Goal: Task Accomplishment & Management: Use online tool/utility

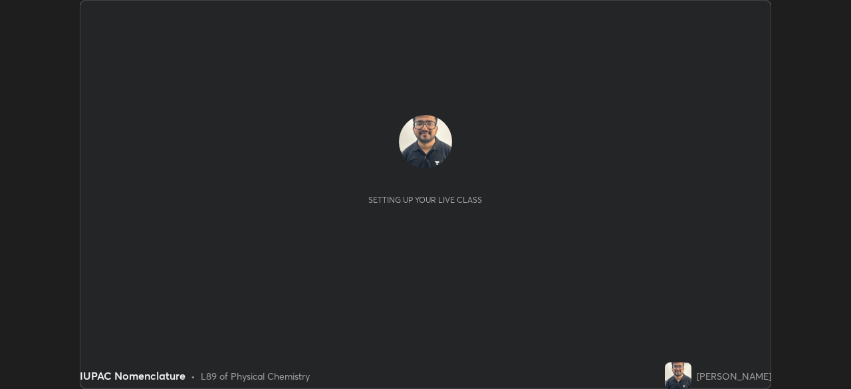
scroll to position [389, 851]
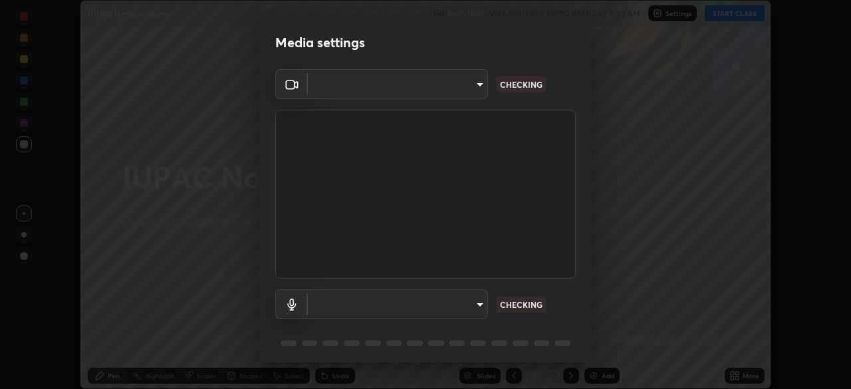
type input "feefededc26481adbdbb486016eba61181789c51060ac2a53e278c5aae7449bd"
type input "default"
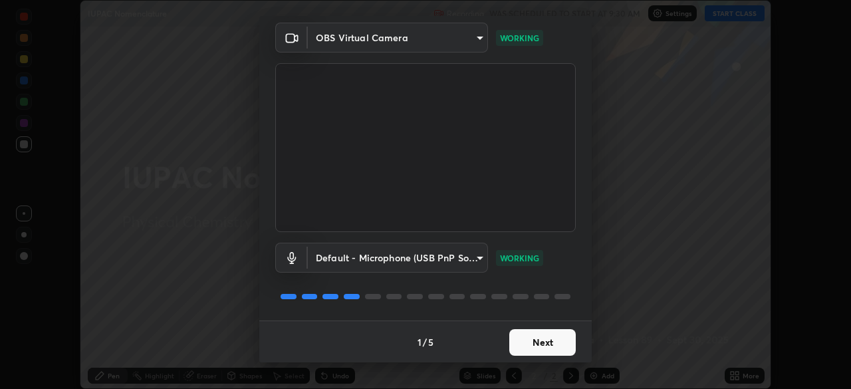
click at [539, 348] on button "Next" at bounding box center [542, 342] width 67 height 27
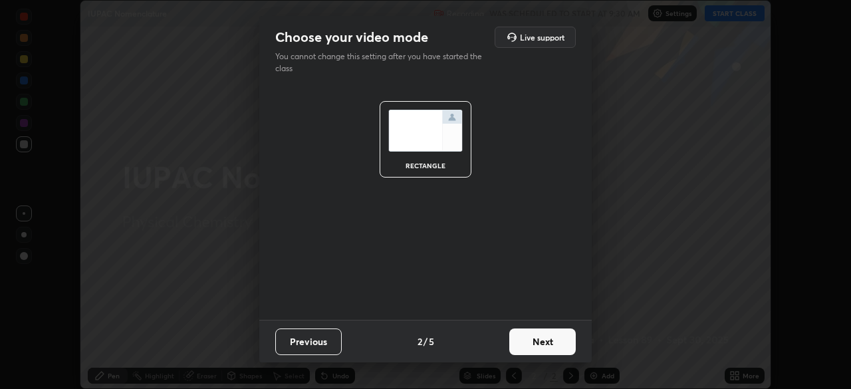
scroll to position [0, 0]
click at [543, 346] on button "Next" at bounding box center [542, 342] width 67 height 27
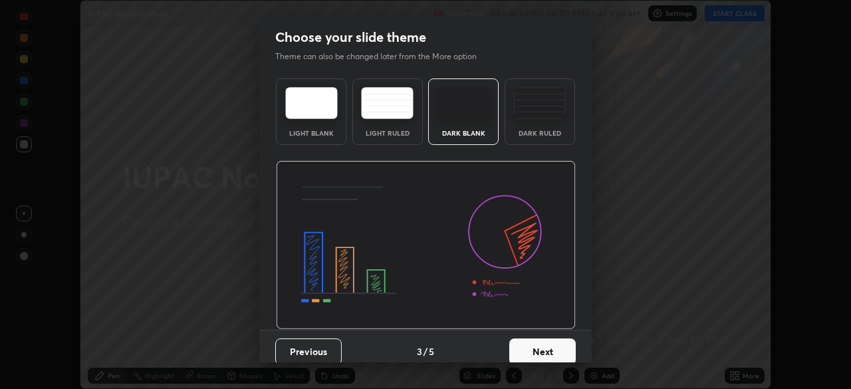
click at [543, 346] on button "Next" at bounding box center [542, 351] width 67 height 27
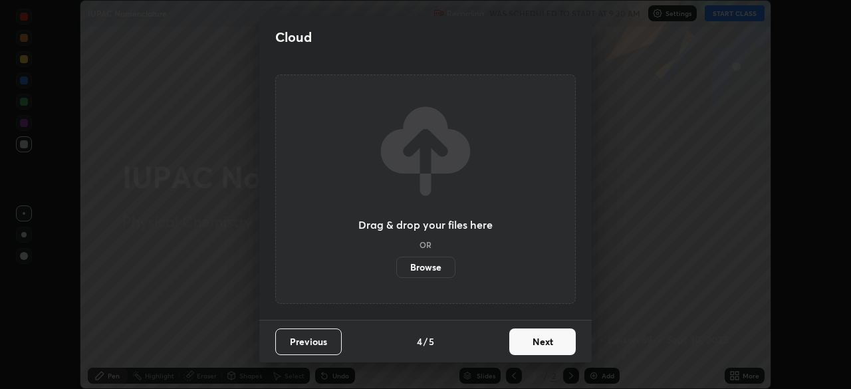
click at [543, 346] on button "Next" at bounding box center [542, 342] width 67 height 27
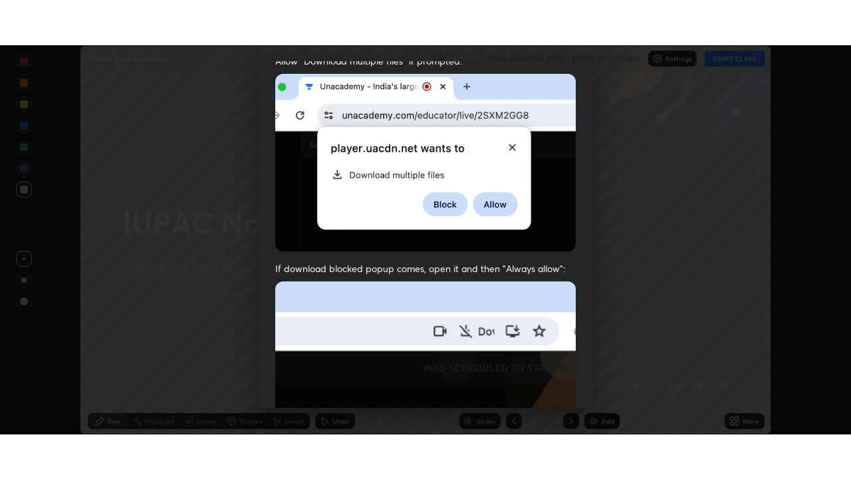
scroll to position [318, 0]
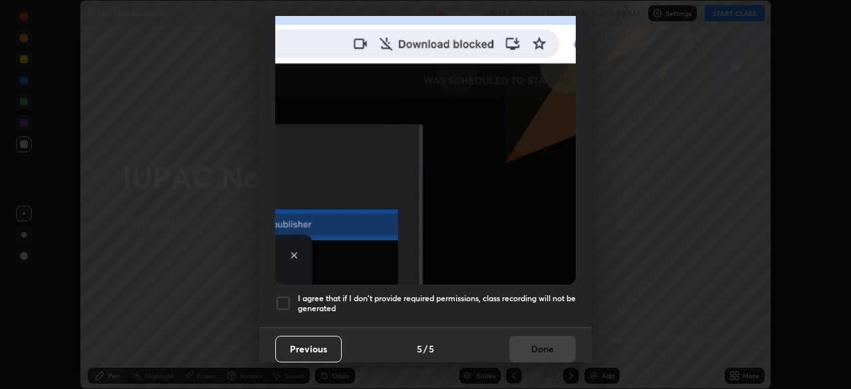
click at [282, 295] on div at bounding box center [283, 303] width 16 height 16
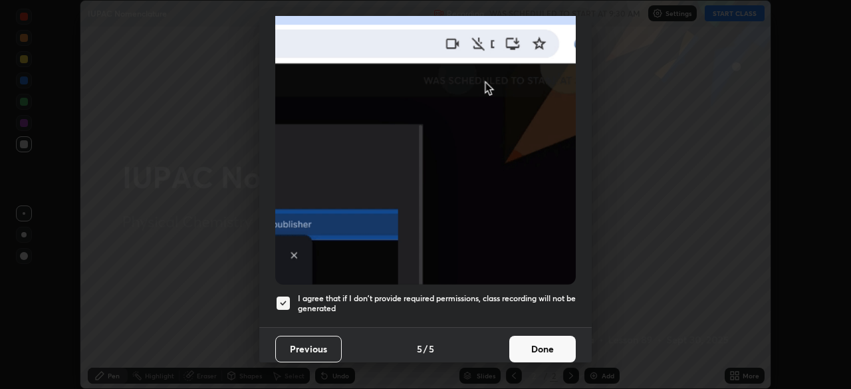
click at [545, 338] on button "Done" at bounding box center [542, 349] width 67 height 27
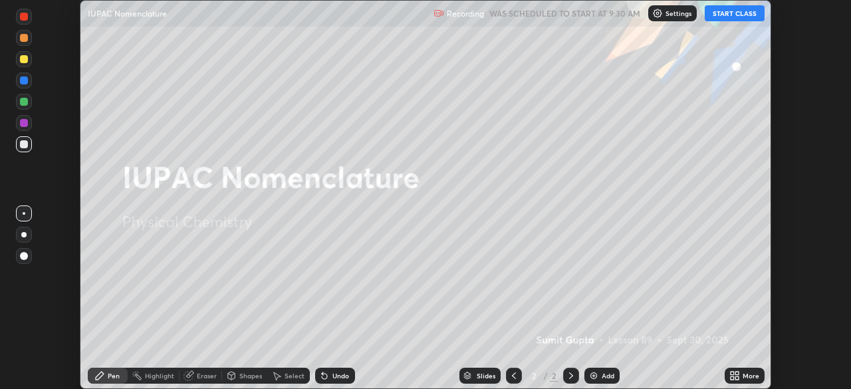
click at [753, 19] on button "START CLASS" at bounding box center [735, 13] width 60 height 16
click at [743, 381] on div "More" at bounding box center [745, 376] width 40 height 16
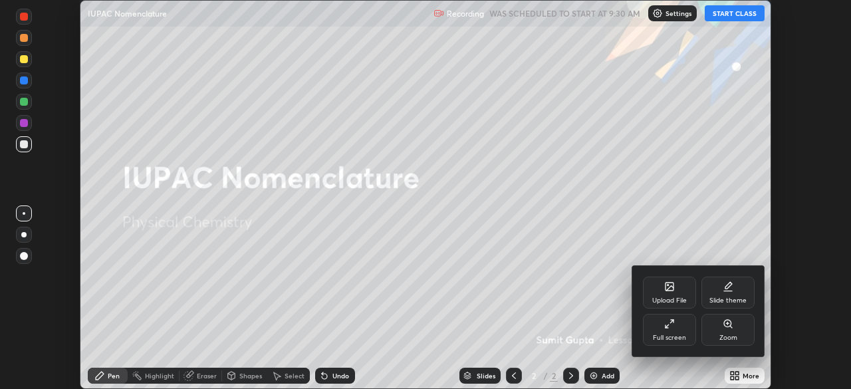
click at [663, 338] on div "Full screen" at bounding box center [669, 338] width 33 height 7
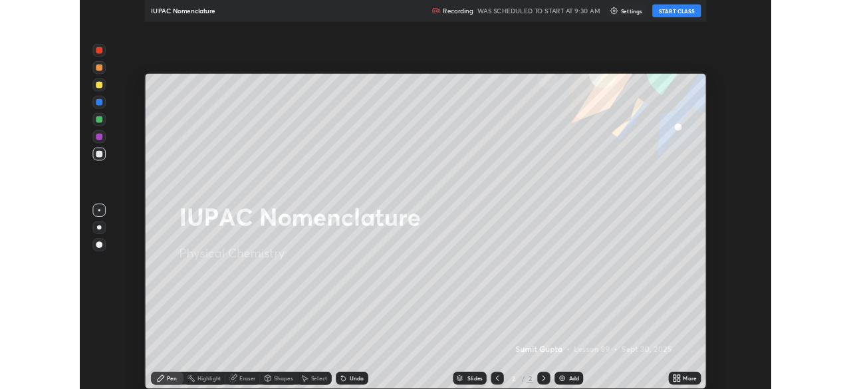
scroll to position [479, 851]
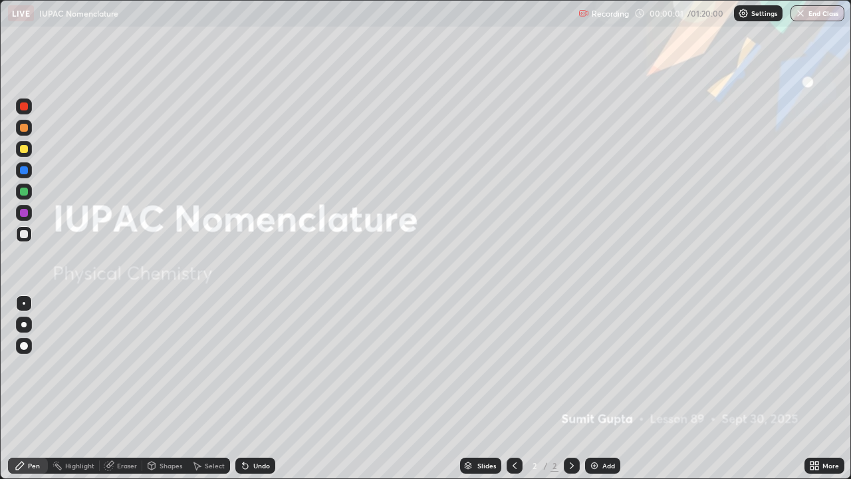
click at [593, 388] on div "Add" at bounding box center [602, 466] width 35 height 16
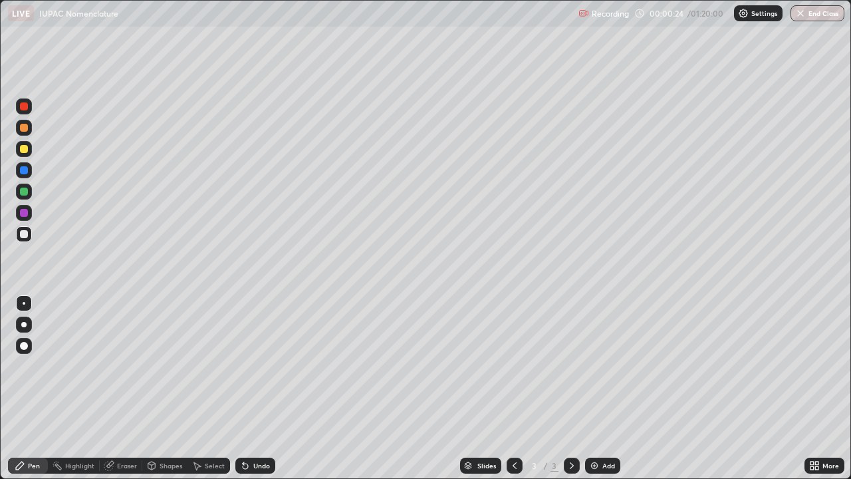
click at [29, 322] on div at bounding box center [24, 325] width 16 height 16
click at [16, 327] on div at bounding box center [24, 325] width 16 height 16
click at [21, 150] on div at bounding box center [24, 149] width 8 height 8
click at [24, 233] on div at bounding box center [24, 234] width 8 height 8
click at [209, 388] on div "Select" at bounding box center [209, 466] width 43 height 16
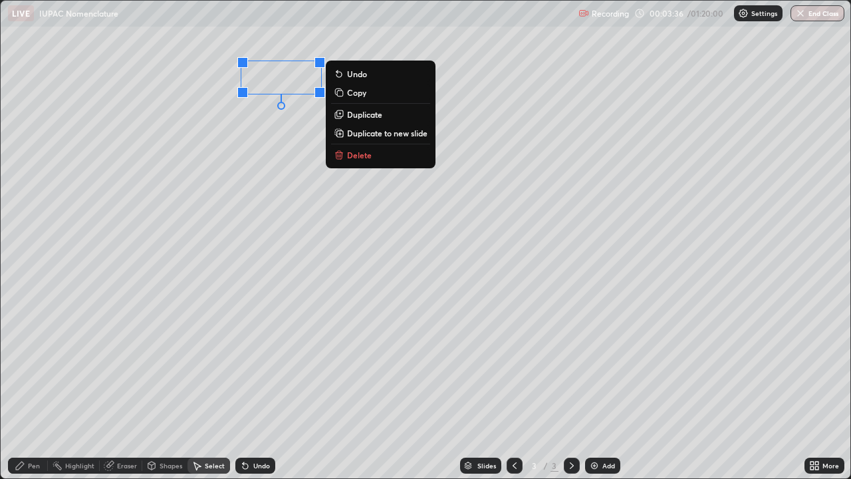
click at [362, 161] on button "Delete" at bounding box center [380, 155] width 99 height 16
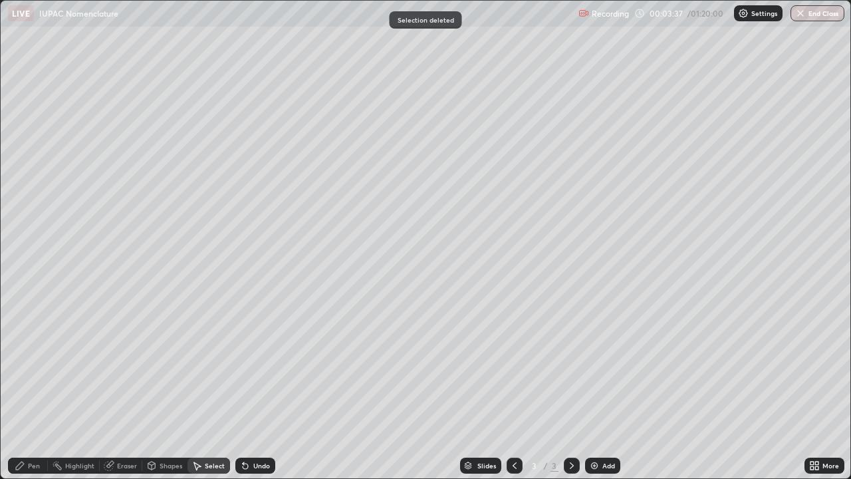
click at [27, 388] on div "Pen" at bounding box center [28, 466] width 40 height 16
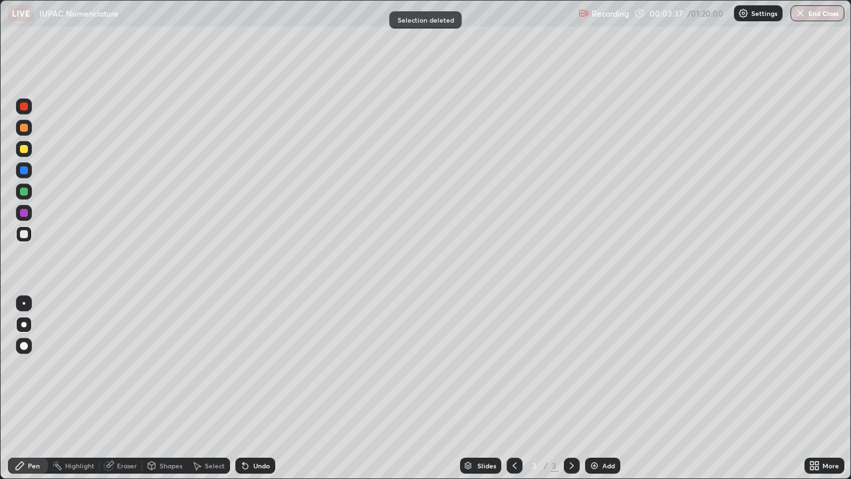
click at [17, 144] on div at bounding box center [24, 149] width 16 height 16
click at [26, 239] on div at bounding box center [24, 234] width 16 height 16
click at [24, 235] on div at bounding box center [24, 234] width 8 height 8
click at [25, 150] on div at bounding box center [24, 149] width 8 height 8
click at [28, 237] on div at bounding box center [24, 234] width 16 height 16
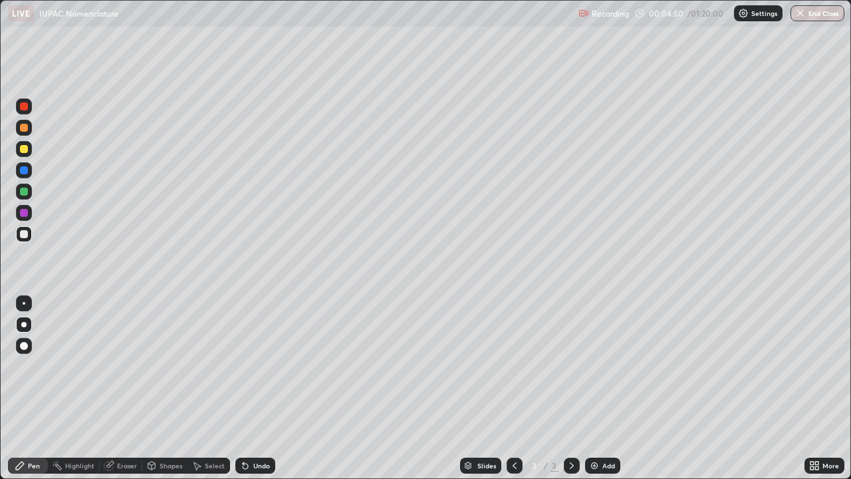
click at [251, 388] on div "Undo" at bounding box center [255, 466] width 40 height 16
click at [24, 149] on div at bounding box center [24, 149] width 8 height 8
click at [27, 233] on div at bounding box center [24, 234] width 8 height 8
click at [23, 231] on div at bounding box center [24, 234] width 8 height 8
click at [22, 190] on div at bounding box center [24, 192] width 8 height 8
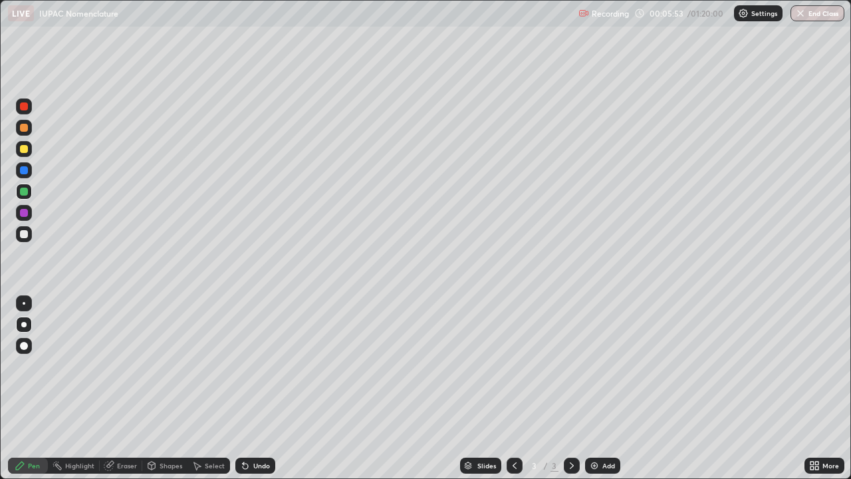
click at [250, 388] on div "Undo" at bounding box center [255, 466] width 40 height 16
click at [23, 234] on div at bounding box center [24, 234] width 8 height 8
click at [23, 193] on div at bounding box center [24, 192] width 8 height 8
click at [23, 211] on div at bounding box center [24, 213] width 8 height 8
click at [598, 388] on div "Add" at bounding box center [602, 466] width 35 height 16
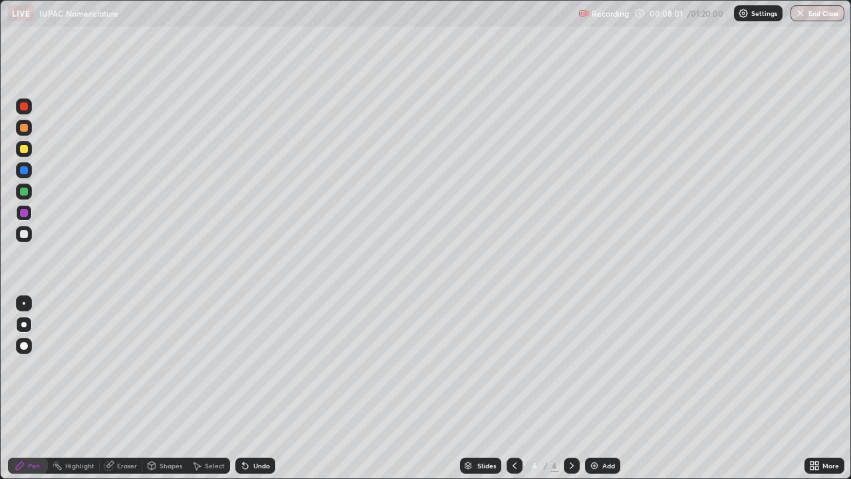
click at [23, 233] on div at bounding box center [24, 234] width 8 height 8
click at [251, 388] on div "Undo" at bounding box center [255, 466] width 40 height 16
click at [25, 149] on div at bounding box center [24, 149] width 8 height 8
click at [29, 237] on div at bounding box center [24, 234] width 16 height 16
click at [24, 152] on div at bounding box center [24, 149] width 8 height 8
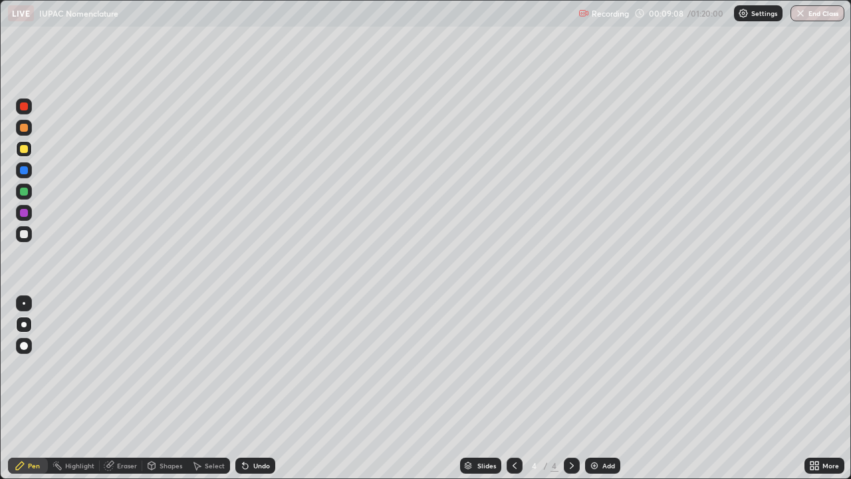
click at [24, 237] on div at bounding box center [24, 234] width 8 height 8
click at [571, 388] on icon at bounding box center [572, 465] width 11 height 11
click at [571, 388] on div at bounding box center [572, 465] width 16 height 27
click at [571, 388] on icon at bounding box center [572, 465] width 11 height 11
click at [573, 388] on icon at bounding box center [572, 465] width 11 height 11
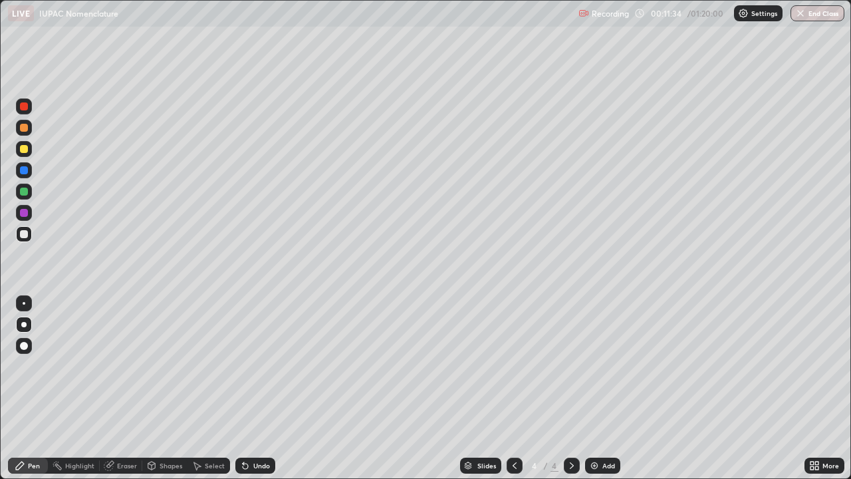
click at [595, 388] on img at bounding box center [594, 465] width 11 height 11
click at [27, 148] on div at bounding box center [24, 149] width 8 height 8
click at [29, 145] on div at bounding box center [24, 149] width 16 height 16
click at [23, 235] on div at bounding box center [24, 234] width 8 height 8
click at [25, 148] on div at bounding box center [24, 149] width 8 height 8
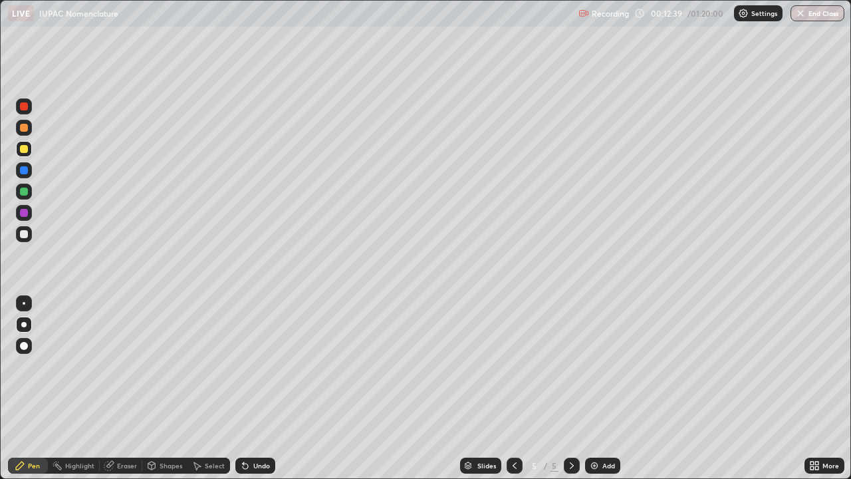
click at [247, 388] on div "Undo" at bounding box center [255, 466] width 40 height 16
click at [249, 388] on div "Undo" at bounding box center [255, 466] width 40 height 16
click at [27, 230] on div at bounding box center [24, 234] width 8 height 8
click at [248, 388] on icon at bounding box center [245, 465] width 11 height 11
click at [256, 388] on div "Undo" at bounding box center [255, 466] width 40 height 16
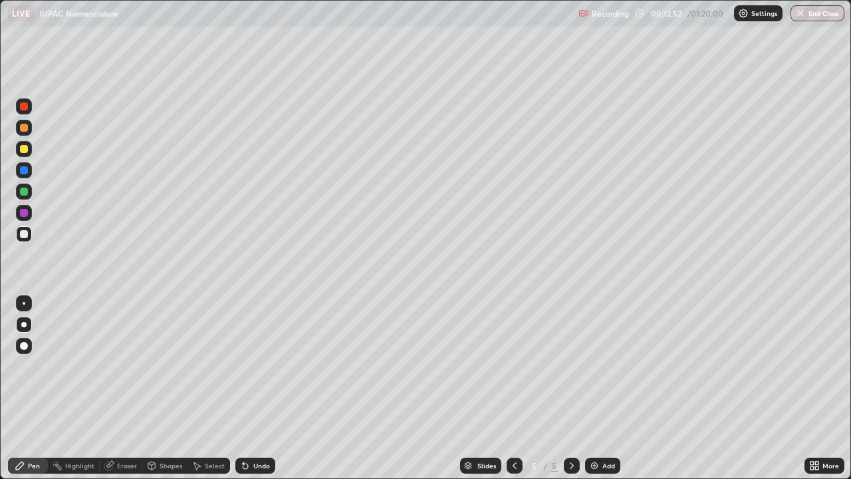
click at [27, 149] on div at bounding box center [24, 149] width 8 height 8
click at [20, 233] on div at bounding box center [24, 234] width 8 height 8
click at [249, 388] on div "Undo" at bounding box center [255, 466] width 40 height 16
click at [251, 388] on div "Undo" at bounding box center [255, 466] width 40 height 16
click at [29, 213] on div at bounding box center [24, 213] width 16 height 16
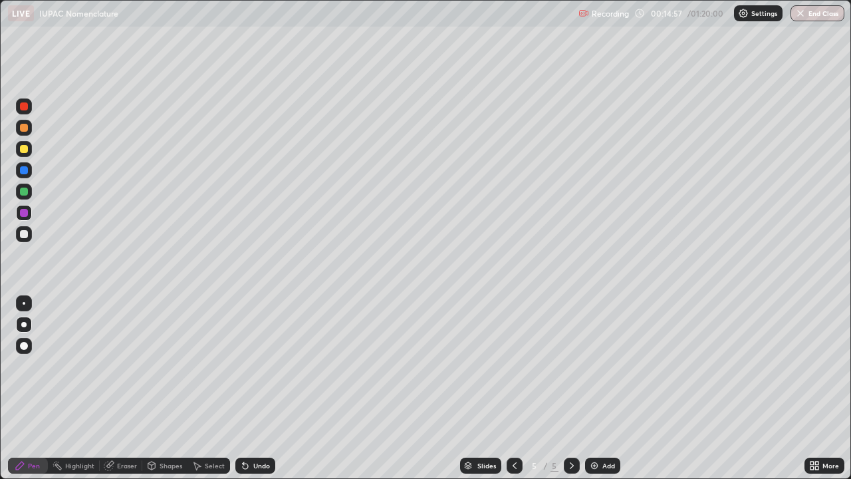
click at [31, 384] on div at bounding box center [23, 373] width 21 height 160
click at [27, 388] on div "Pen" at bounding box center [28, 466] width 40 height 16
click at [24, 234] on div at bounding box center [24, 234] width 8 height 8
click at [591, 388] on img at bounding box center [594, 465] width 11 height 11
click at [23, 152] on div at bounding box center [24, 149] width 8 height 8
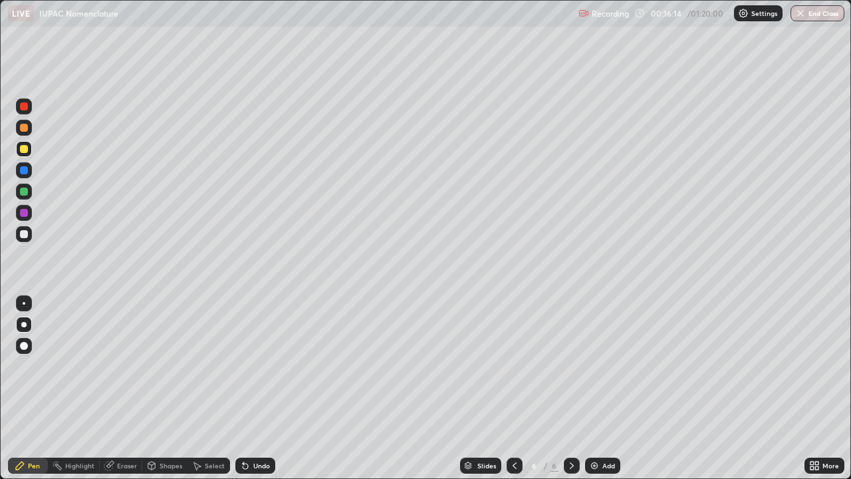
click at [245, 388] on div "Undo" at bounding box center [255, 466] width 40 height 16
click at [248, 388] on div "Undo" at bounding box center [255, 466] width 40 height 16
click at [24, 233] on div at bounding box center [24, 234] width 8 height 8
click at [25, 234] on div at bounding box center [24, 234] width 8 height 8
click at [25, 149] on div at bounding box center [24, 149] width 8 height 8
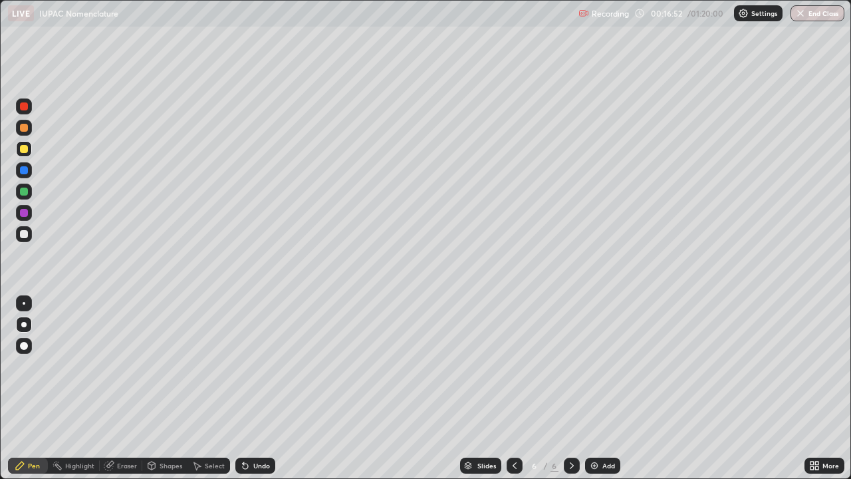
click at [24, 234] on div at bounding box center [24, 234] width 8 height 8
click at [25, 150] on div at bounding box center [24, 149] width 8 height 8
click at [31, 176] on div at bounding box center [24, 170] width 16 height 16
click at [21, 194] on div at bounding box center [24, 192] width 8 height 8
click at [20, 233] on div at bounding box center [24, 234] width 8 height 8
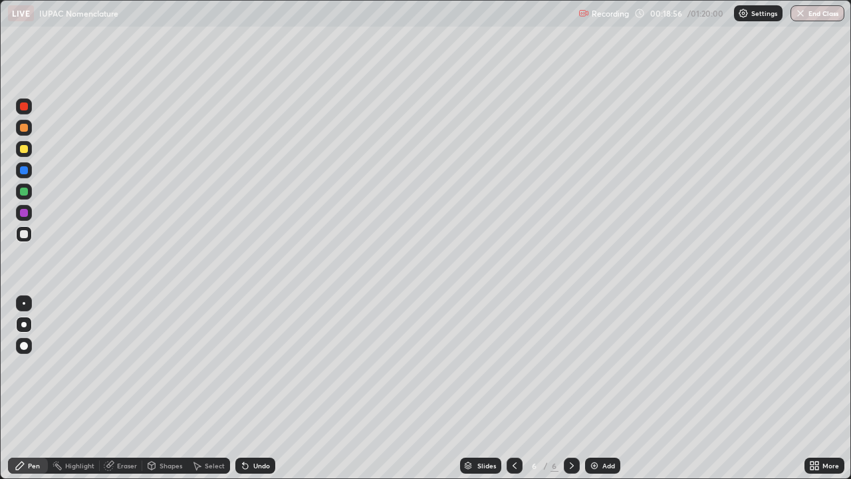
click at [23, 153] on div at bounding box center [24, 149] width 16 height 16
click at [262, 388] on div "Undo" at bounding box center [255, 466] width 40 height 16
click at [595, 388] on img at bounding box center [594, 465] width 11 height 11
click at [20, 145] on div at bounding box center [24, 149] width 16 height 16
click at [25, 228] on div at bounding box center [24, 234] width 16 height 16
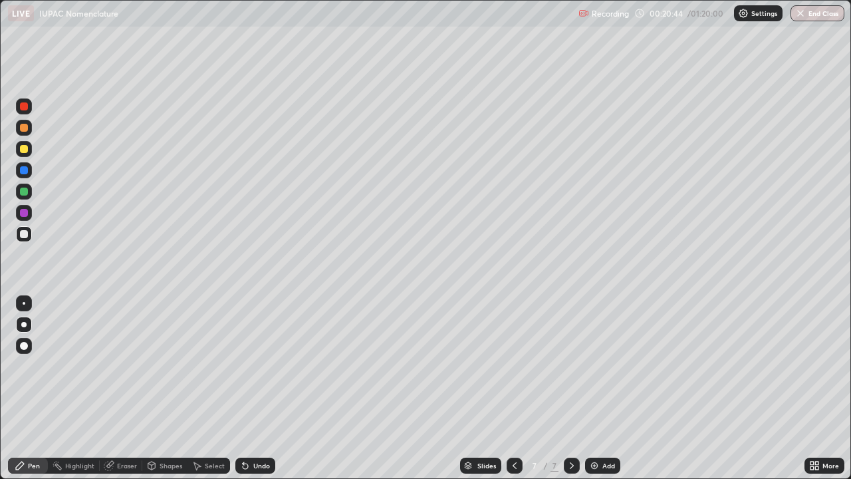
click at [23, 154] on div at bounding box center [24, 149] width 16 height 16
click at [24, 169] on div at bounding box center [24, 170] width 8 height 8
click at [263, 388] on div "Undo" at bounding box center [261, 465] width 17 height 7
click at [255, 388] on div "Undo" at bounding box center [255, 466] width 40 height 16
click at [250, 388] on div "Undo" at bounding box center [255, 466] width 40 height 16
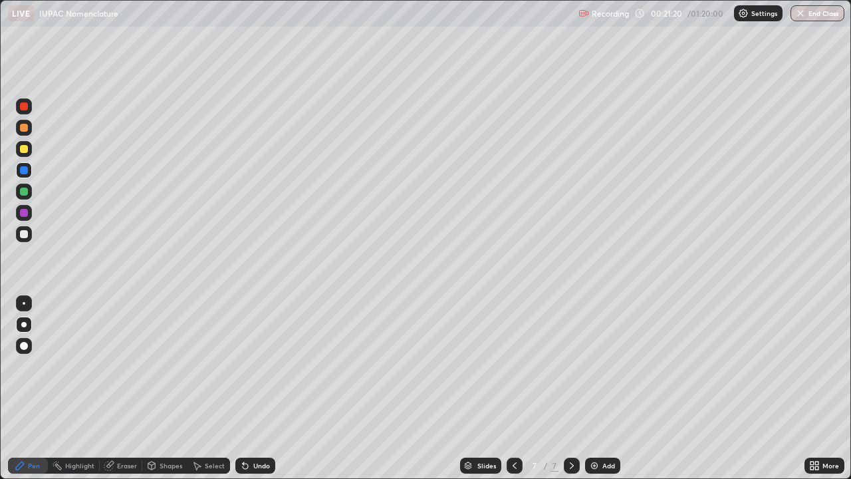
click at [26, 125] on div at bounding box center [24, 128] width 8 height 8
click at [25, 234] on div at bounding box center [24, 234] width 8 height 8
click at [24, 171] on div at bounding box center [24, 170] width 8 height 8
click at [26, 149] on div at bounding box center [24, 149] width 8 height 8
click at [23, 128] on div at bounding box center [24, 128] width 8 height 8
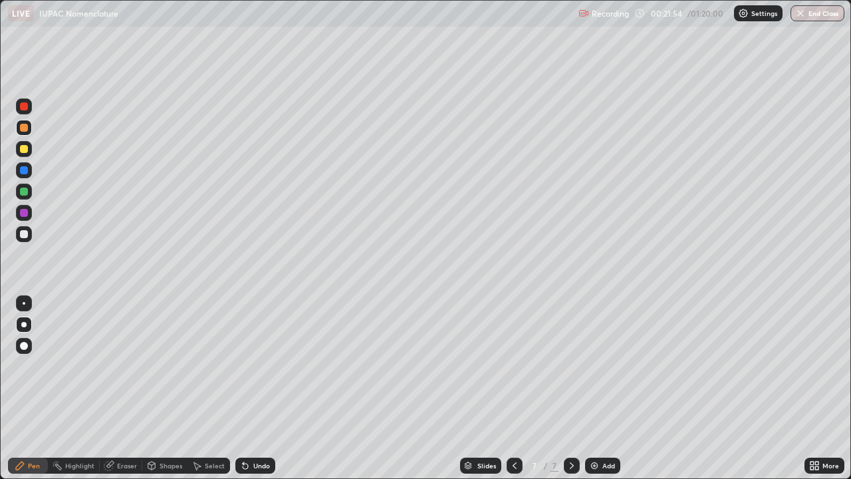
click at [25, 150] on div at bounding box center [24, 149] width 8 height 8
click at [25, 234] on div at bounding box center [24, 234] width 8 height 8
click at [24, 169] on div at bounding box center [24, 170] width 8 height 8
click at [28, 154] on div at bounding box center [24, 149] width 16 height 16
click at [19, 235] on div at bounding box center [24, 234] width 16 height 16
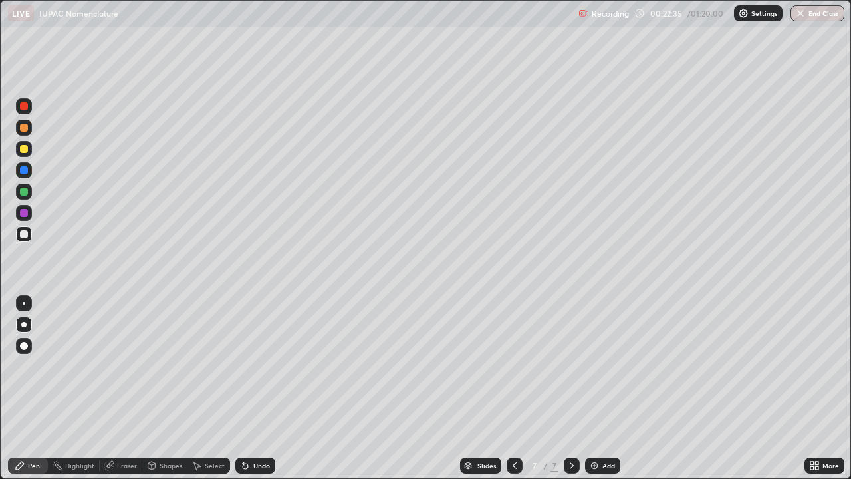
click at [21, 190] on div at bounding box center [24, 192] width 8 height 8
click at [24, 233] on div at bounding box center [24, 234] width 8 height 8
click at [23, 189] on div at bounding box center [24, 192] width 8 height 8
click at [24, 152] on div at bounding box center [24, 149] width 8 height 8
click at [24, 124] on div at bounding box center [24, 128] width 8 height 8
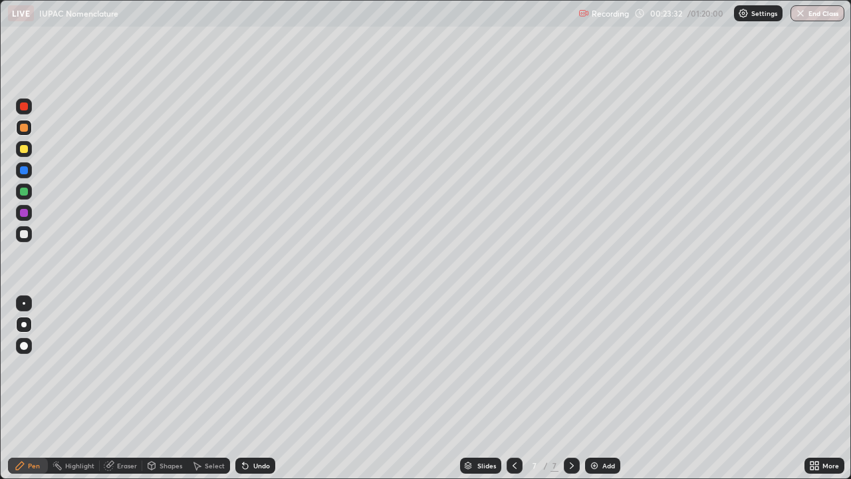
click at [27, 237] on div at bounding box center [24, 234] width 8 height 8
click at [243, 388] on icon at bounding box center [245, 466] width 5 height 5
click at [600, 388] on div "Add" at bounding box center [602, 466] width 35 height 16
click at [24, 149] on div at bounding box center [24, 149] width 8 height 8
click at [516, 388] on div at bounding box center [515, 466] width 16 height 16
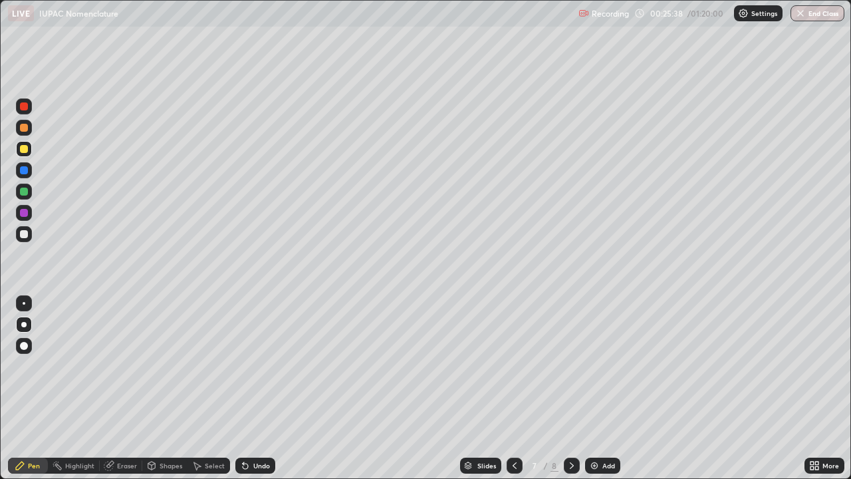
click at [571, 388] on icon at bounding box center [572, 465] width 4 height 7
click at [569, 388] on div at bounding box center [572, 465] width 16 height 27
click at [23, 121] on div at bounding box center [24, 128] width 16 height 16
click at [513, 388] on icon at bounding box center [514, 465] width 11 height 11
click at [25, 192] on div at bounding box center [24, 192] width 8 height 8
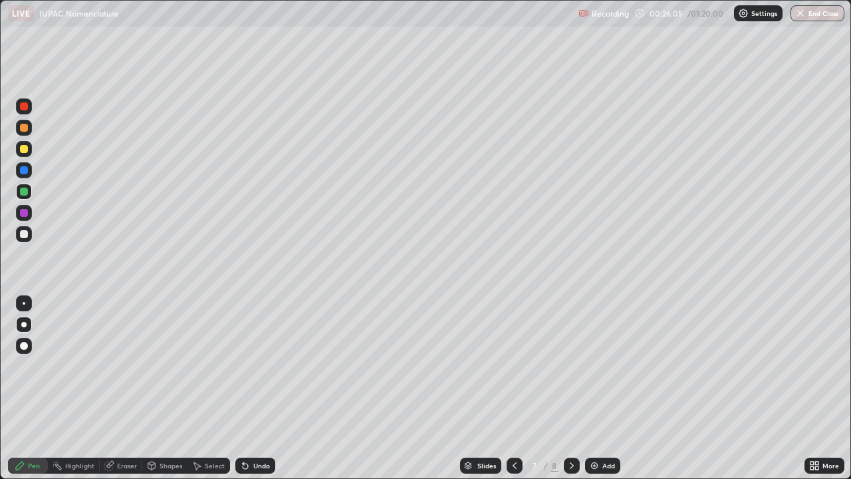
click at [572, 388] on icon at bounding box center [572, 465] width 11 height 11
click at [25, 234] on div at bounding box center [24, 234] width 8 height 8
click at [23, 146] on div at bounding box center [24, 149] width 8 height 8
click at [256, 388] on div "Undo" at bounding box center [261, 465] width 17 height 7
click at [245, 388] on icon at bounding box center [245, 466] width 5 height 5
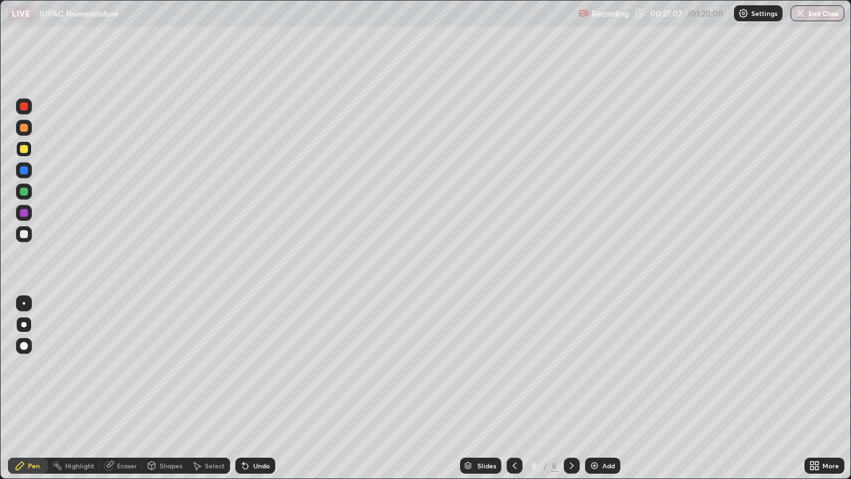
click at [261, 388] on div "Undo" at bounding box center [261, 465] width 17 height 7
click at [31, 237] on div at bounding box center [24, 234] width 16 height 16
click at [25, 190] on div at bounding box center [24, 192] width 8 height 8
click at [23, 233] on div at bounding box center [24, 234] width 8 height 8
click at [259, 388] on div "Undo" at bounding box center [255, 466] width 40 height 16
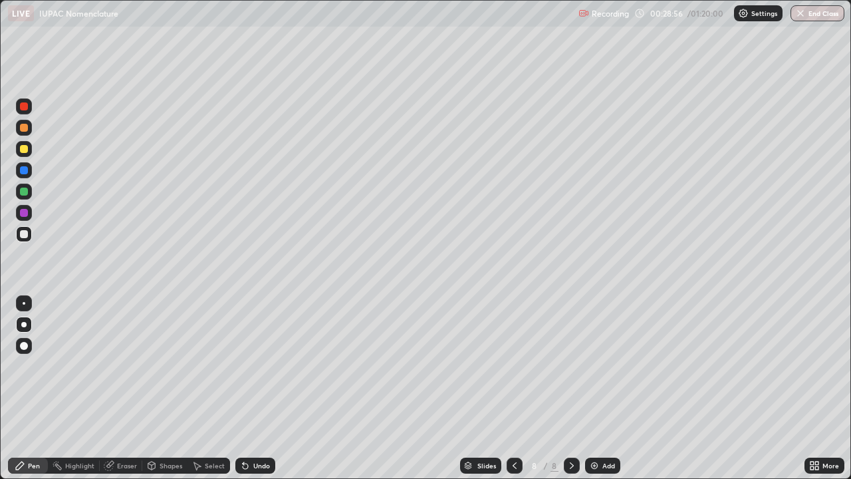
click at [259, 388] on div "Undo" at bounding box center [261, 465] width 17 height 7
click at [25, 165] on div at bounding box center [24, 170] width 16 height 16
click at [25, 152] on div at bounding box center [24, 149] width 8 height 8
click at [592, 388] on img at bounding box center [594, 465] width 11 height 11
click at [25, 236] on div at bounding box center [24, 234] width 8 height 8
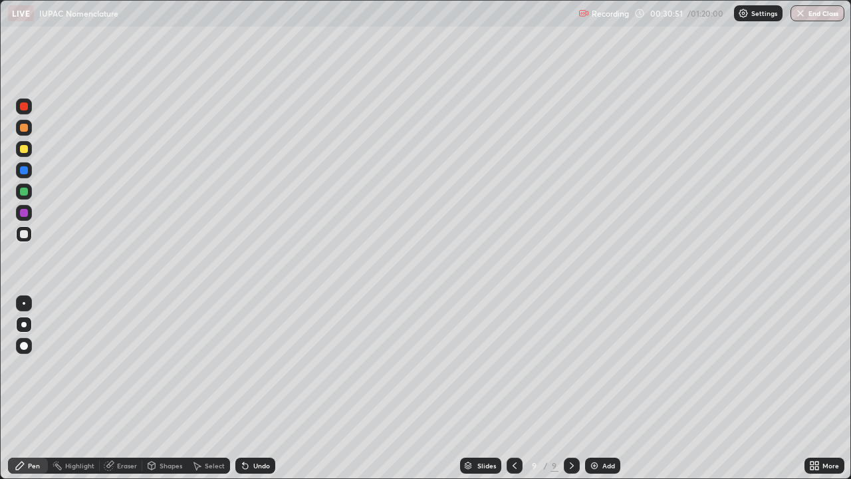
click at [25, 151] on div at bounding box center [24, 149] width 8 height 8
click at [253, 388] on div "Undo" at bounding box center [255, 466] width 40 height 16
click at [251, 388] on div "Undo" at bounding box center [255, 466] width 40 height 16
click at [513, 388] on icon at bounding box center [514, 465] width 11 height 11
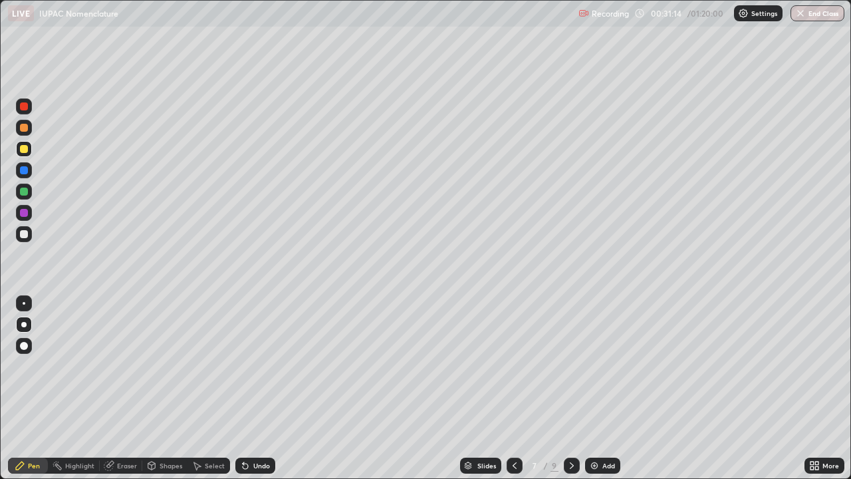
click at [572, 388] on icon at bounding box center [572, 465] width 11 height 11
click at [575, 388] on div at bounding box center [572, 465] width 16 height 27
click at [250, 388] on div "Undo" at bounding box center [255, 466] width 40 height 16
click at [247, 388] on icon at bounding box center [245, 465] width 11 height 11
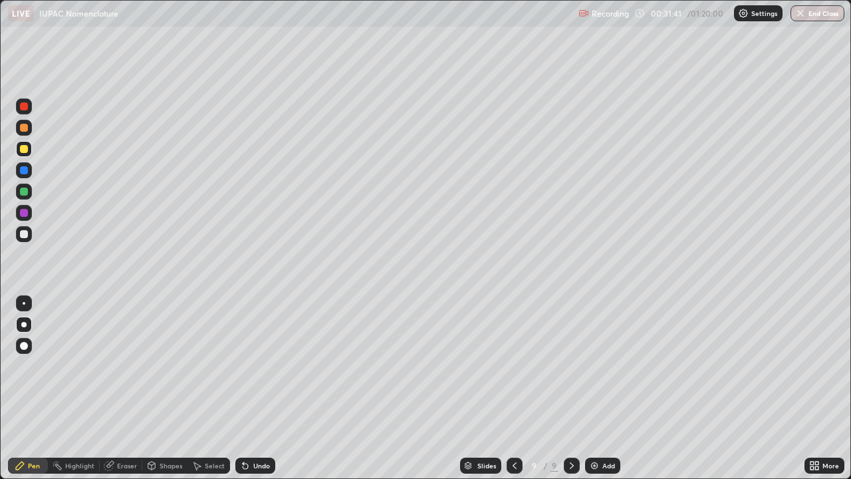
click at [29, 188] on div at bounding box center [24, 192] width 16 height 16
click at [22, 176] on div at bounding box center [24, 170] width 16 height 16
click at [26, 232] on div at bounding box center [24, 234] width 8 height 8
click at [26, 156] on div at bounding box center [24, 149] width 16 height 16
click at [241, 388] on div "Undo" at bounding box center [255, 466] width 40 height 16
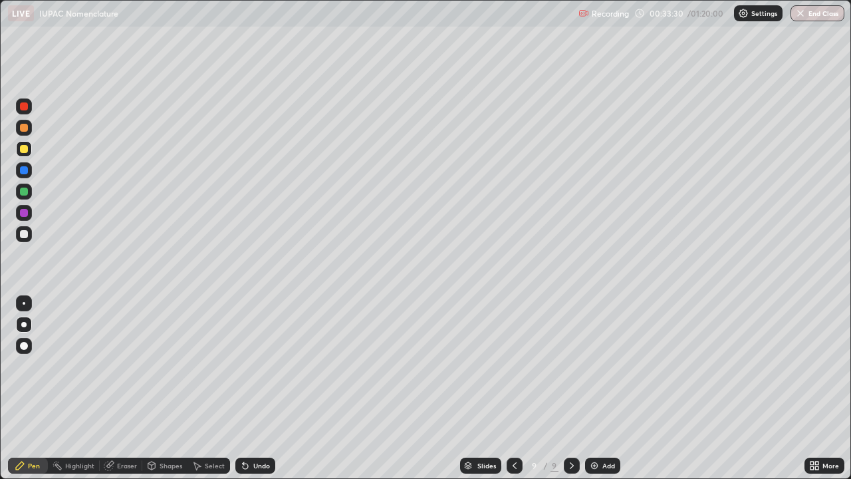
click at [243, 388] on icon at bounding box center [245, 466] width 5 height 5
click at [253, 388] on div "Undo" at bounding box center [261, 465] width 17 height 7
click at [245, 388] on icon at bounding box center [245, 466] width 5 height 5
click at [414, 388] on div "Slides 9 / 9 Add" at bounding box center [539, 465] width 529 height 27
click at [256, 388] on div "Undo" at bounding box center [255, 466] width 40 height 16
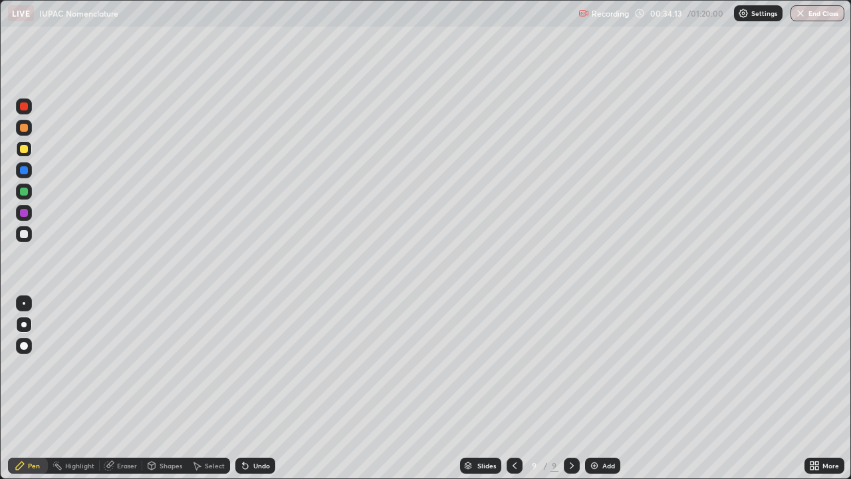
click at [419, 388] on div "Slides 9 / 9 Add" at bounding box center [539, 465] width 529 height 27
click at [428, 388] on div "Slides 9 / 9 Add" at bounding box center [539, 465] width 529 height 27
click at [430, 388] on div "Slides 9 / 9 Add" at bounding box center [539, 465] width 529 height 27
click at [595, 388] on img at bounding box center [594, 465] width 11 height 11
click at [23, 148] on div at bounding box center [24, 149] width 8 height 8
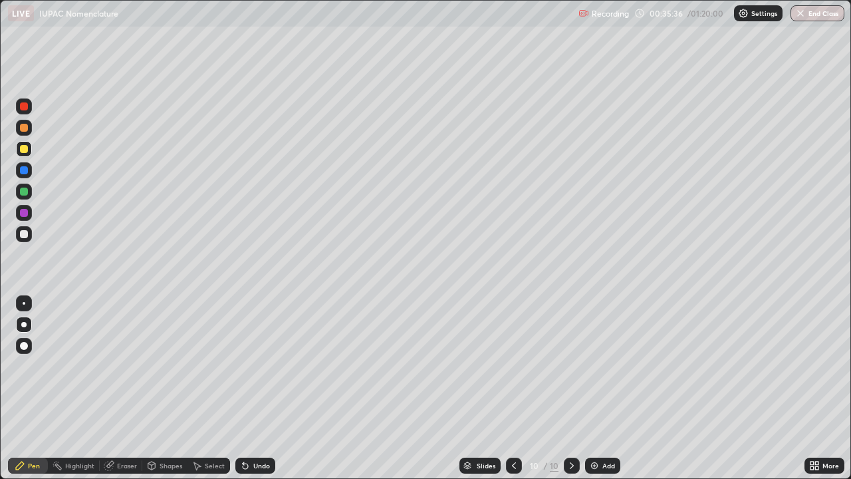
click at [23, 229] on div at bounding box center [24, 234] width 16 height 16
click at [23, 212] on div at bounding box center [24, 213] width 8 height 8
click at [24, 234] on div at bounding box center [24, 234] width 8 height 8
click at [23, 190] on div at bounding box center [24, 192] width 8 height 8
click at [24, 233] on div at bounding box center [24, 234] width 8 height 8
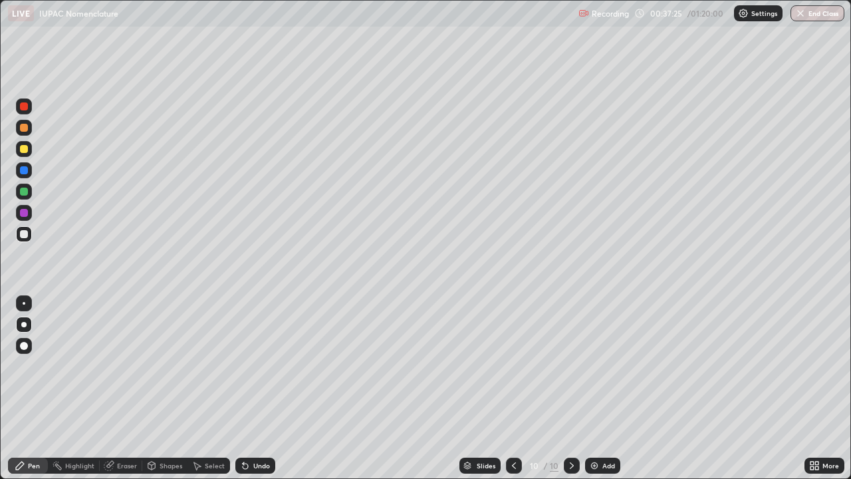
click at [23, 148] on div at bounding box center [24, 149] width 8 height 8
click at [21, 235] on div at bounding box center [24, 234] width 8 height 8
click at [241, 388] on icon at bounding box center [245, 465] width 11 height 11
click at [243, 388] on icon at bounding box center [245, 466] width 5 height 5
click at [247, 388] on div "Undo" at bounding box center [255, 466] width 40 height 16
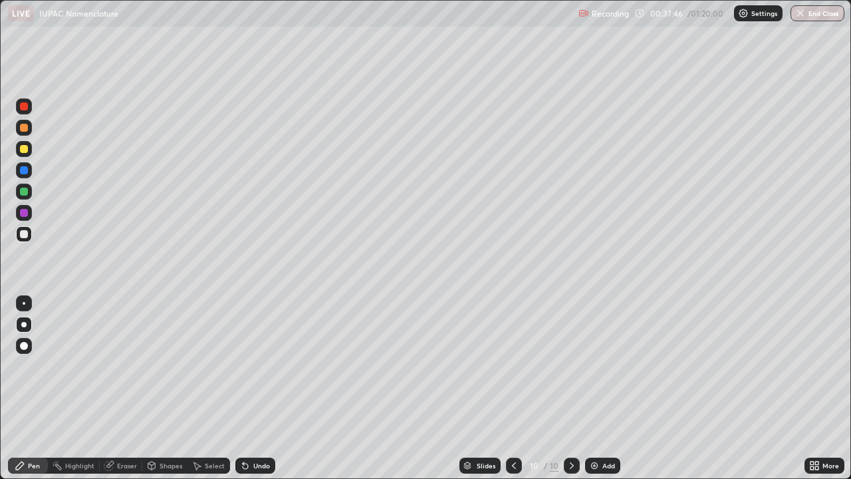
click at [21, 213] on div at bounding box center [24, 213] width 8 height 8
click at [255, 388] on div "Undo" at bounding box center [261, 465] width 17 height 7
click at [607, 388] on div "Add" at bounding box center [609, 465] width 13 height 7
click at [25, 148] on div at bounding box center [24, 149] width 8 height 8
click at [249, 388] on div "Undo" at bounding box center [255, 466] width 40 height 16
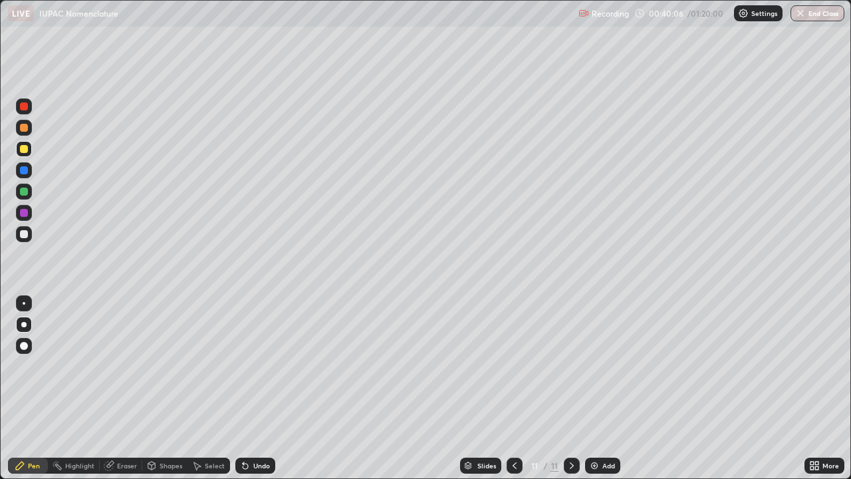
click at [250, 388] on div "Undo" at bounding box center [255, 466] width 40 height 16
click at [19, 231] on div at bounding box center [24, 234] width 16 height 16
click at [25, 149] on div at bounding box center [24, 149] width 8 height 8
click at [24, 234] on div at bounding box center [24, 234] width 8 height 8
click at [24, 128] on div at bounding box center [24, 128] width 8 height 8
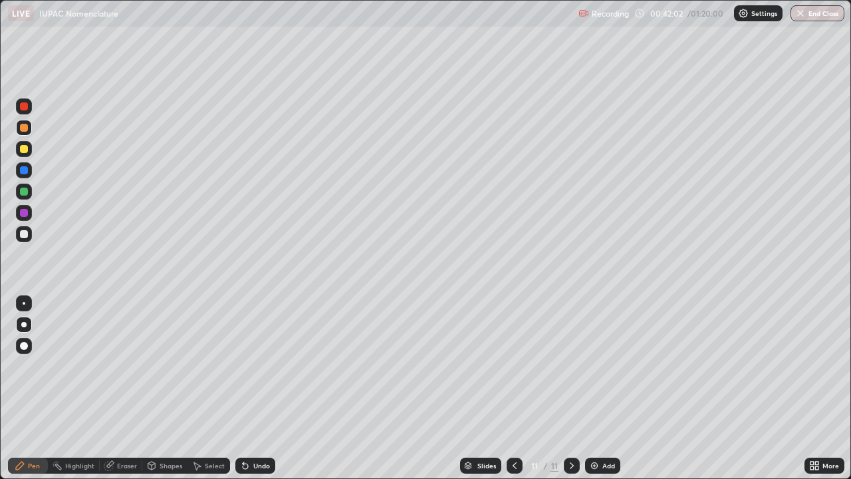
click at [25, 233] on div at bounding box center [24, 234] width 8 height 8
click at [25, 192] on div at bounding box center [24, 192] width 8 height 8
click at [31, 145] on div at bounding box center [24, 149] width 16 height 16
click at [27, 231] on div at bounding box center [24, 234] width 8 height 8
click at [26, 146] on div at bounding box center [24, 149] width 8 height 8
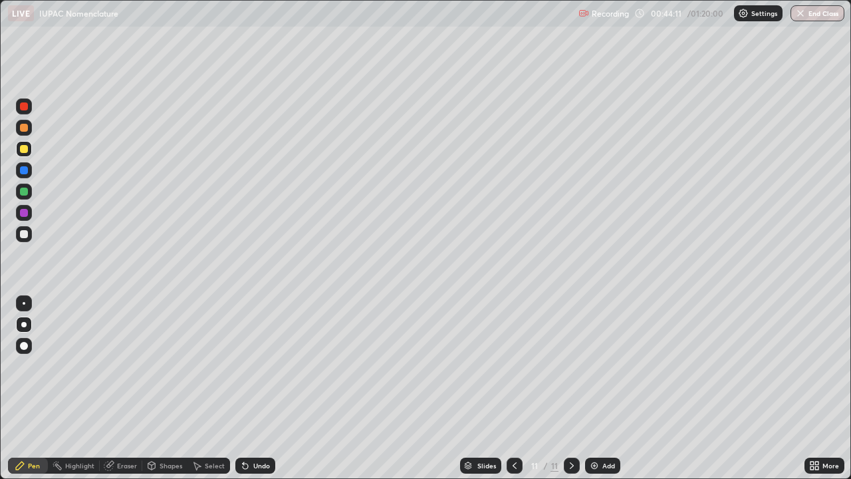
click at [26, 233] on div at bounding box center [24, 234] width 8 height 8
click at [250, 388] on div "Undo" at bounding box center [255, 466] width 40 height 16
click at [24, 150] on div at bounding box center [24, 149] width 8 height 8
click at [26, 233] on div at bounding box center [24, 234] width 8 height 8
click at [25, 148] on div at bounding box center [24, 149] width 8 height 8
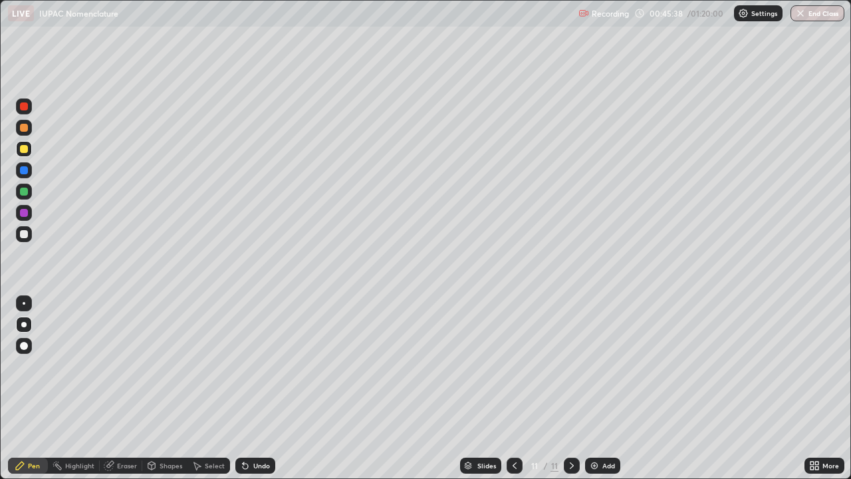
click at [120, 388] on div "Eraser" at bounding box center [121, 466] width 43 height 16
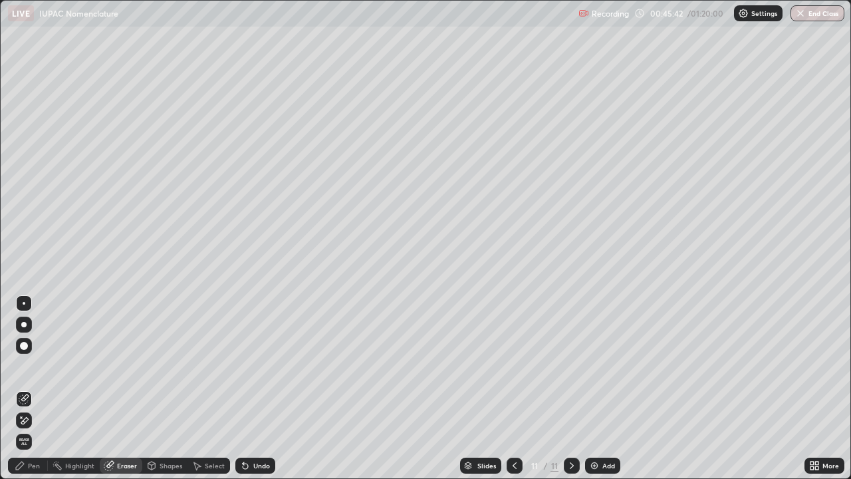
click at [30, 388] on div "Pen" at bounding box center [34, 465] width 12 height 7
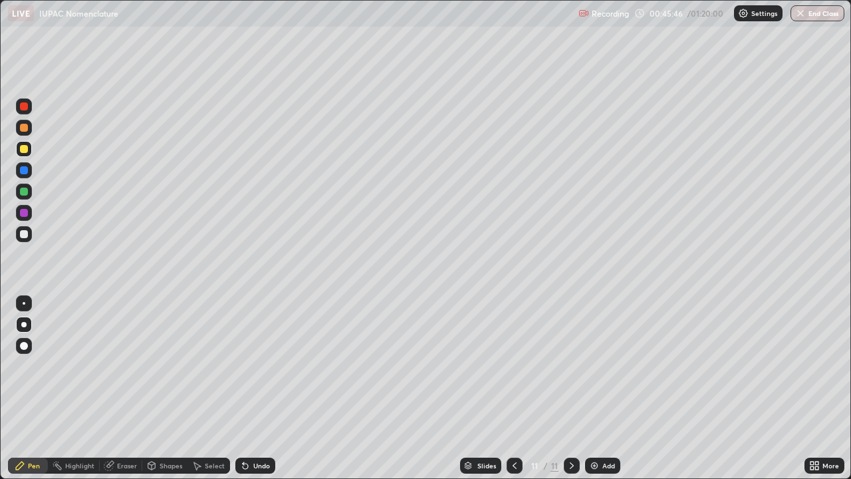
click at [118, 388] on div "Eraser" at bounding box center [127, 465] width 20 height 7
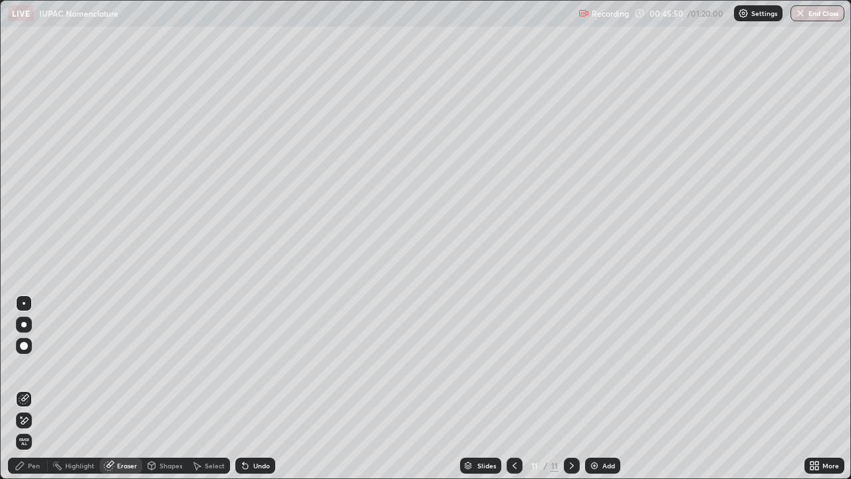
click at [28, 388] on div "Pen" at bounding box center [28, 466] width 40 height 16
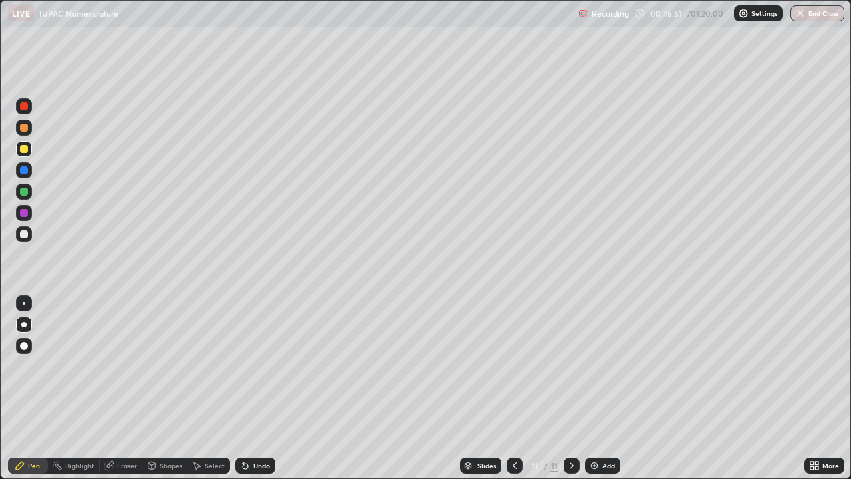
click at [31, 388] on div "Pen" at bounding box center [28, 466] width 40 height 16
click at [29, 234] on div at bounding box center [24, 234] width 16 height 16
click at [23, 188] on div at bounding box center [24, 192] width 8 height 8
click at [22, 214] on div at bounding box center [24, 213] width 8 height 8
click at [27, 233] on div at bounding box center [24, 234] width 8 height 8
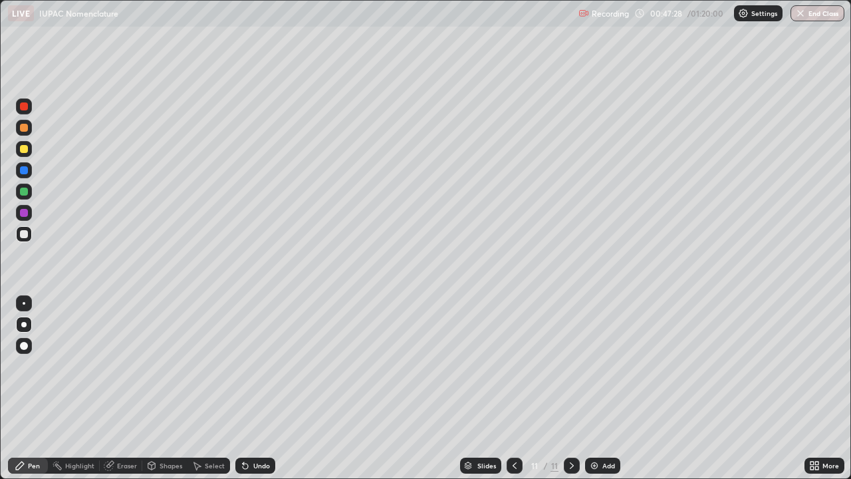
click at [262, 388] on div "Undo" at bounding box center [255, 466] width 40 height 16
click at [23, 237] on div at bounding box center [24, 234] width 8 height 8
click at [254, 388] on div "Undo" at bounding box center [261, 465] width 17 height 7
click at [253, 388] on div "Undo" at bounding box center [261, 465] width 17 height 7
click at [571, 388] on icon at bounding box center [572, 465] width 11 height 11
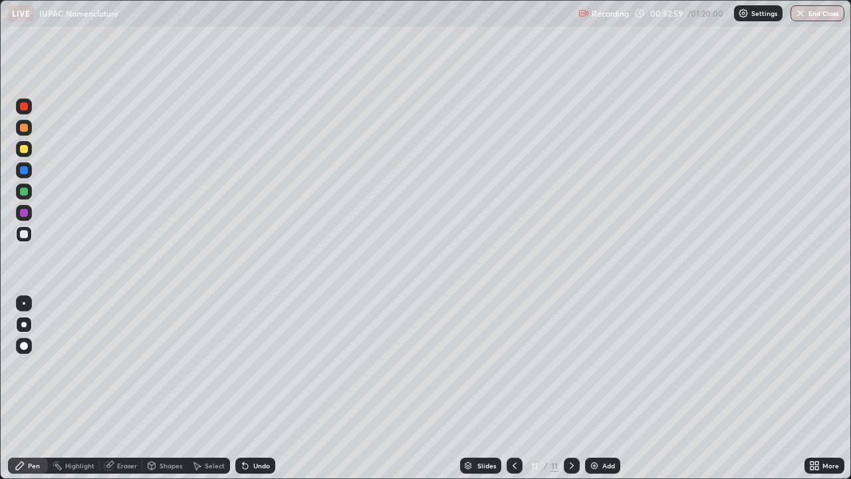
click at [599, 388] on div "Add" at bounding box center [602, 466] width 35 height 16
click at [25, 151] on div at bounding box center [24, 149] width 8 height 8
click at [25, 190] on div at bounding box center [24, 192] width 8 height 8
click at [24, 234] on div at bounding box center [24, 234] width 8 height 8
click at [23, 234] on div at bounding box center [24, 234] width 8 height 8
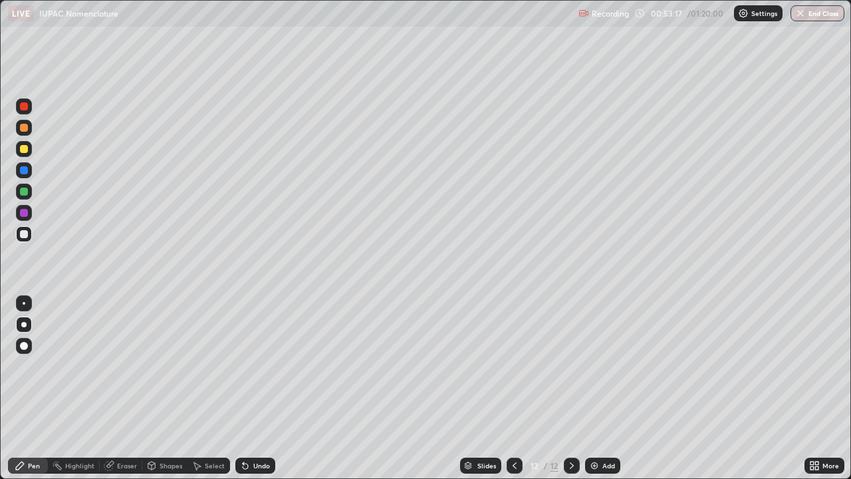
click at [25, 149] on div at bounding box center [24, 149] width 8 height 8
click at [23, 174] on div at bounding box center [24, 170] width 8 height 8
click at [27, 154] on div at bounding box center [24, 149] width 16 height 16
click at [28, 197] on div at bounding box center [24, 192] width 16 height 16
click at [243, 388] on icon at bounding box center [245, 466] width 5 height 5
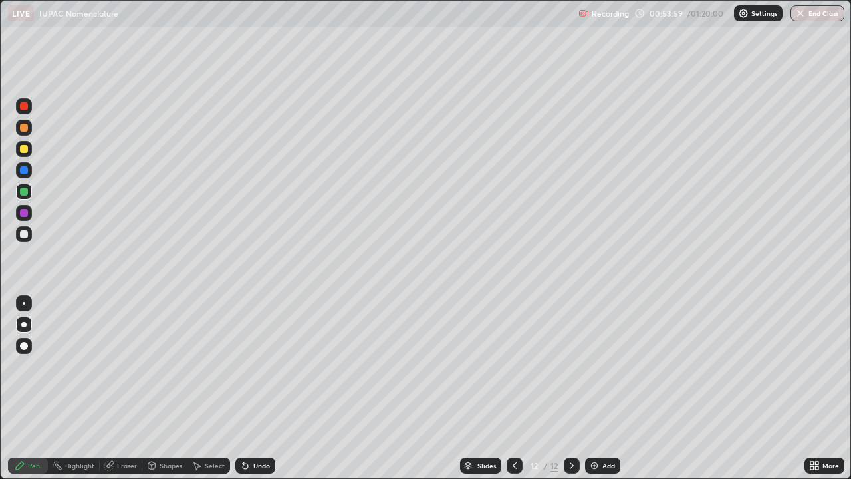
click at [251, 388] on div "Undo" at bounding box center [255, 466] width 40 height 16
click at [253, 388] on div "Undo" at bounding box center [261, 465] width 17 height 7
click at [253, 388] on div "Undo" at bounding box center [255, 466] width 40 height 16
click at [255, 388] on div "Undo" at bounding box center [255, 466] width 40 height 16
click at [23, 232] on div at bounding box center [24, 234] width 8 height 8
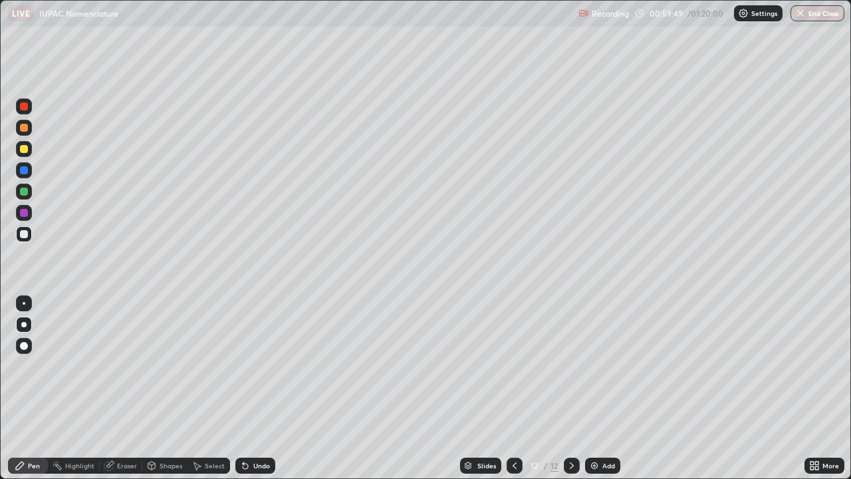
click at [211, 388] on div "Select" at bounding box center [209, 466] width 43 height 16
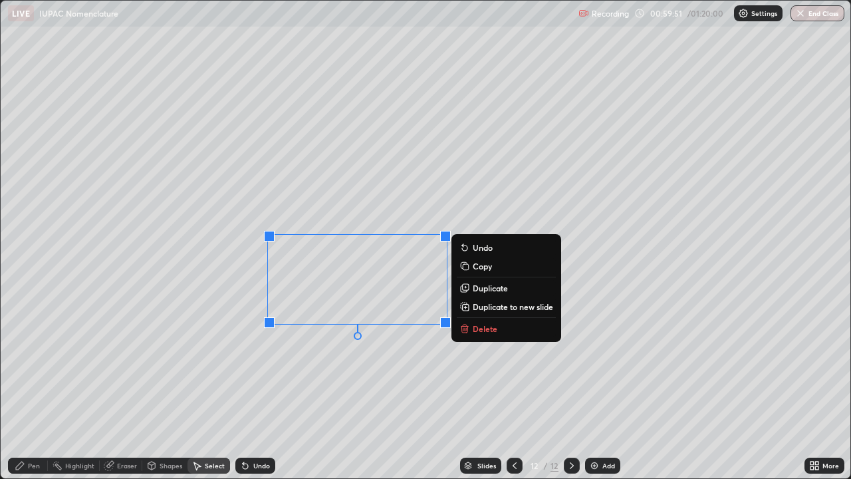
click at [366, 388] on div "0 ° Undo Copy Duplicate Duplicate to new slide Delete" at bounding box center [426, 240] width 851 height 478
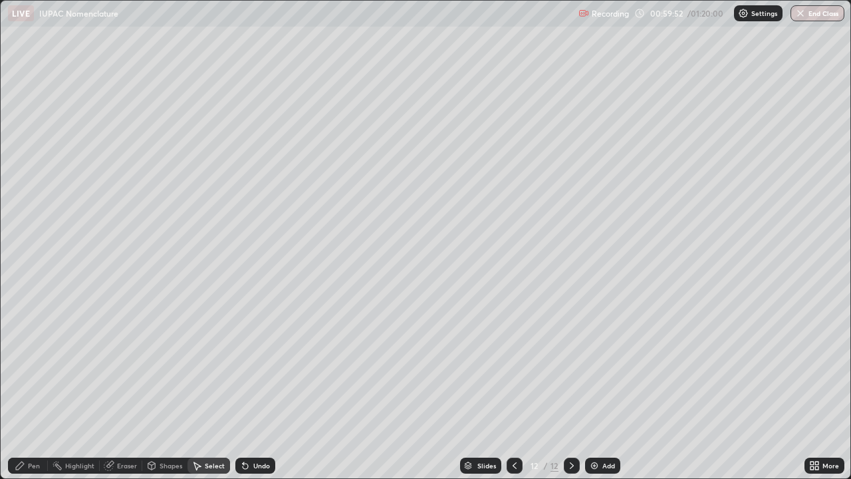
click at [28, 388] on div "Pen" at bounding box center [28, 466] width 40 height 16
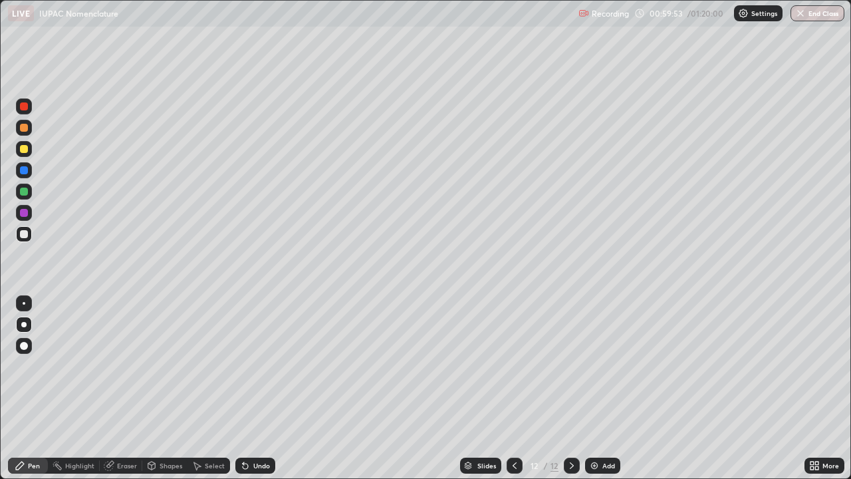
click at [25, 151] on div at bounding box center [24, 149] width 8 height 8
click at [24, 234] on div at bounding box center [24, 234] width 8 height 8
click at [25, 375] on div at bounding box center [23, 373] width 21 height 160
click at [251, 388] on div "Undo" at bounding box center [255, 466] width 40 height 16
click at [17, 232] on div at bounding box center [24, 234] width 16 height 16
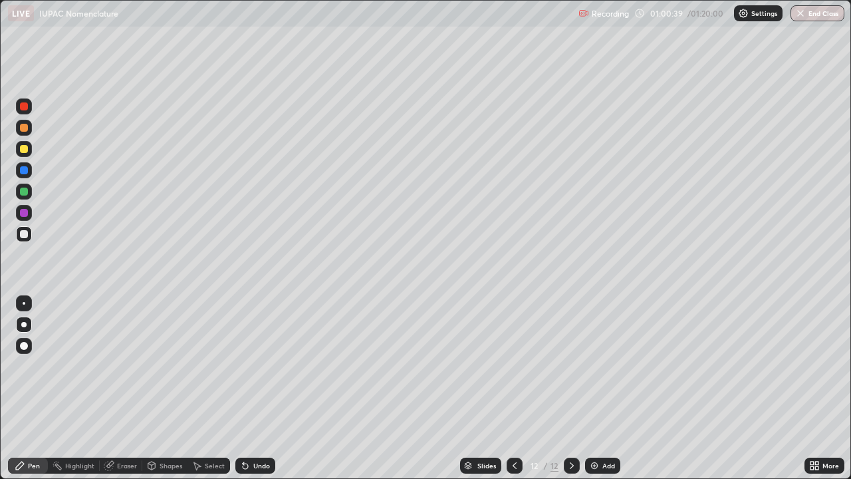
click at [248, 388] on div "Undo" at bounding box center [255, 466] width 40 height 16
click at [598, 388] on img at bounding box center [594, 465] width 11 height 11
click at [27, 146] on div at bounding box center [24, 149] width 8 height 8
click at [23, 232] on div at bounding box center [24, 234] width 8 height 8
click at [24, 218] on div at bounding box center [24, 213] width 16 height 16
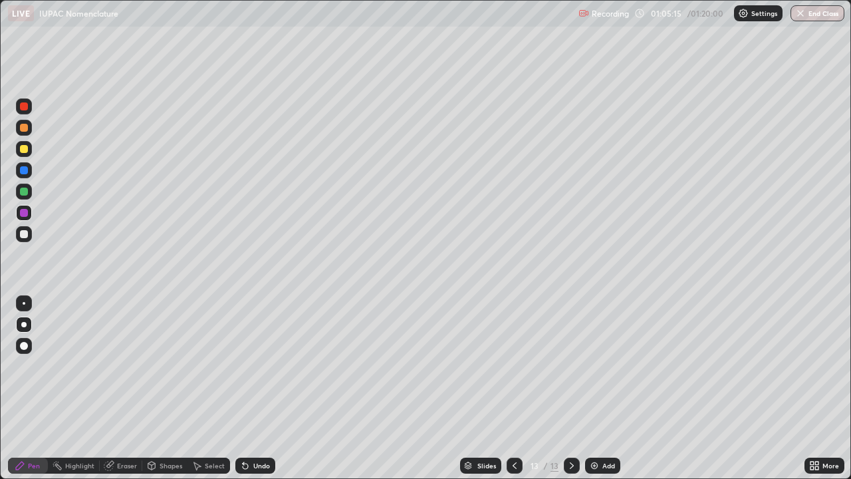
click at [24, 235] on div at bounding box center [24, 234] width 8 height 8
click at [250, 388] on div "Undo" at bounding box center [255, 466] width 40 height 16
click at [20, 209] on div at bounding box center [24, 213] width 16 height 16
click at [247, 388] on div "Undo" at bounding box center [255, 466] width 40 height 16
click at [25, 237] on div at bounding box center [24, 234] width 8 height 8
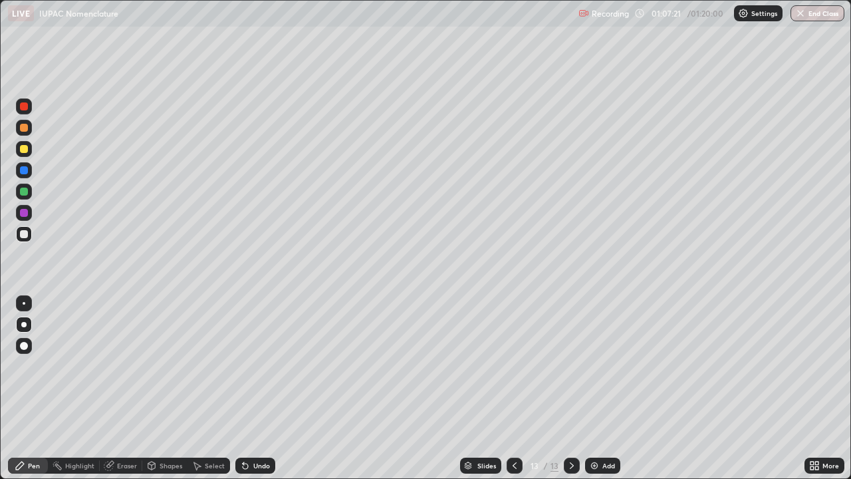
click at [597, 388] on img at bounding box center [594, 465] width 11 height 11
click at [24, 148] on div at bounding box center [24, 149] width 8 height 8
click at [24, 231] on div at bounding box center [24, 234] width 8 height 8
click at [24, 147] on div at bounding box center [24, 149] width 8 height 8
click at [26, 172] on div at bounding box center [24, 170] width 8 height 8
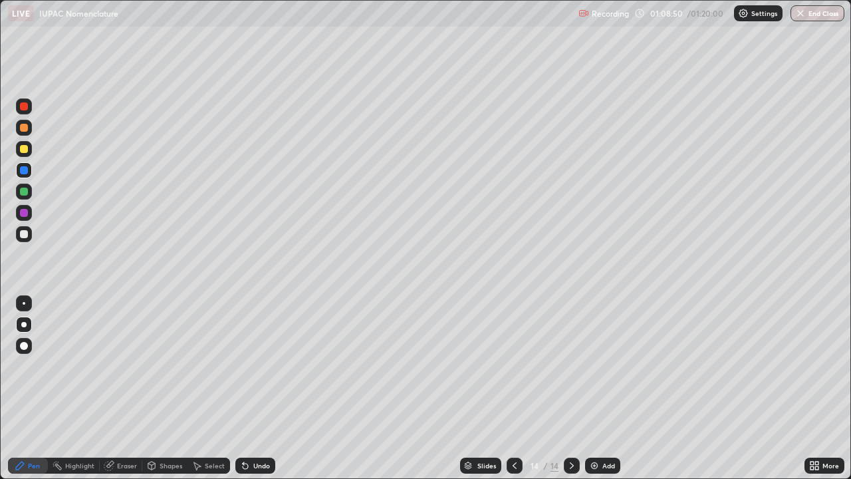
click at [22, 239] on div at bounding box center [24, 234] width 16 height 16
click at [243, 388] on icon at bounding box center [245, 466] width 5 height 5
click at [253, 388] on div "Undo" at bounding box center [261, 465] width 17 height 7
click at [22, 148] on div at bounding box center [24, 149] width 8 height 8
click at [253, 388] on div "Undo" at bounding box center [255, 466] width 40 height 16
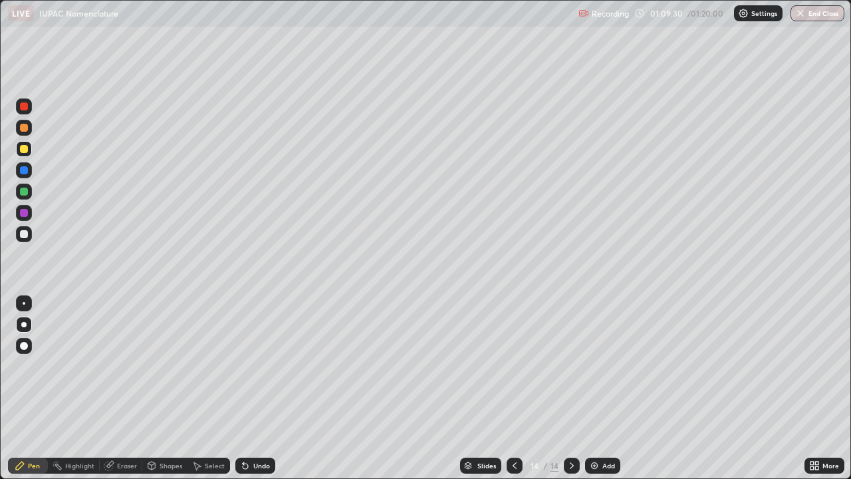
click at [253, 388] on div "Undo" at bounding box center [255, 466] width 40 height 16
click at [712, 388] on div "Slides 14 / 14 Add" at bounding box center [539, 465] width 529 height 27
click at [730, 388] on div "Slides 14 / 14 Add" at bounding box center [539, 465] width 529 height 27
click at [777, 388] on div "Slides 14 / 14 Add" at bounding box center [539, 465] width 529 height 27
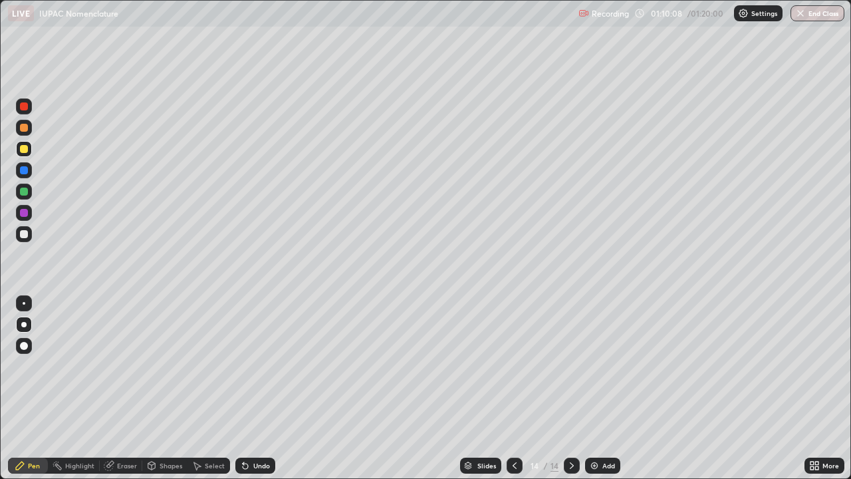
click at [798, 388] on div "Slides 14 / 14 Add" at bounding box center [539, 465] width 529 height 27
click at [813, 15] on button "End Class" at bounding box center [818, 13] width 54 height 16
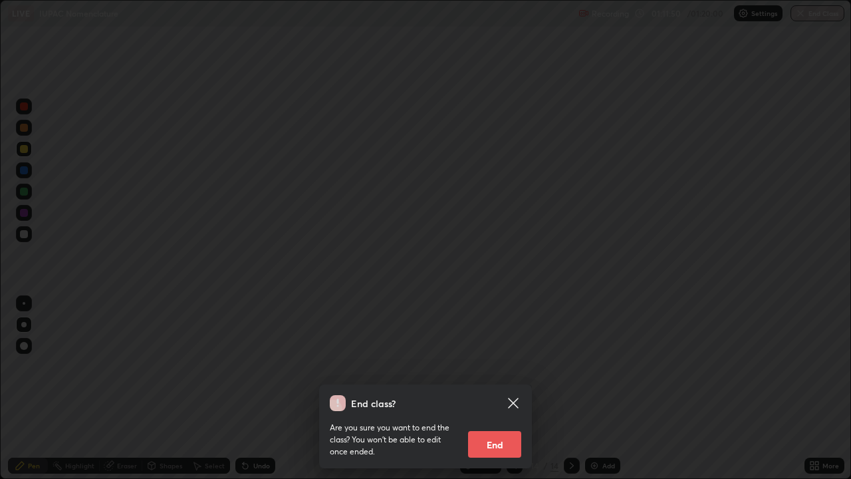
click at [113, 360] on div "End class? Are you sure you want to end the class? You won’t be able to edit on…" at bounding box center [425, 239] width 851 height 479
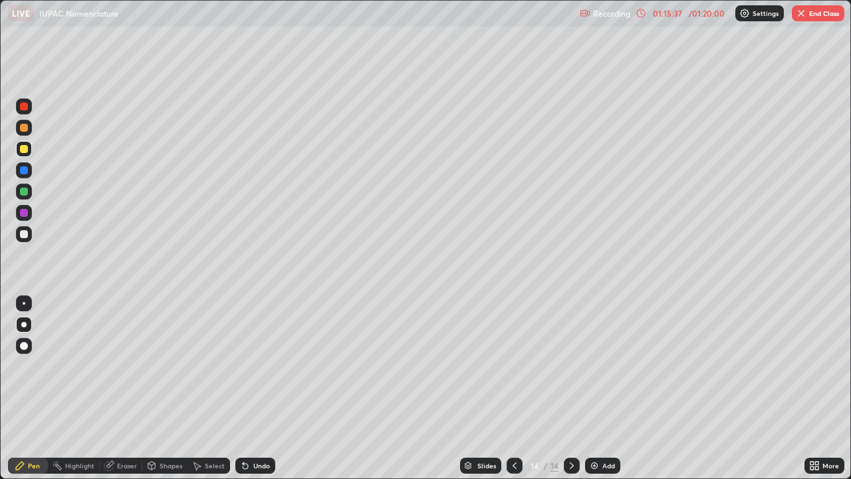
click at [809, 15] on button "End Class" at bounding box center [818, 13] width 53 height 16
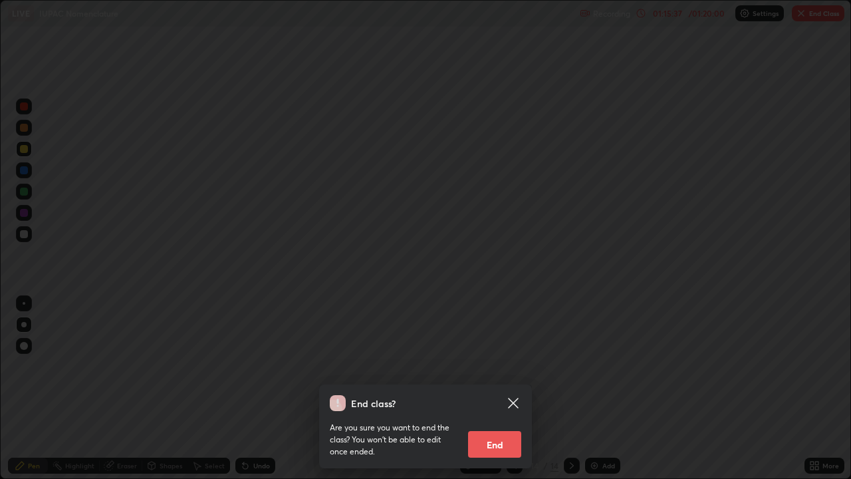
click at [494, 388] on button "End" at bounding box center [494, 444] width 53 height 27
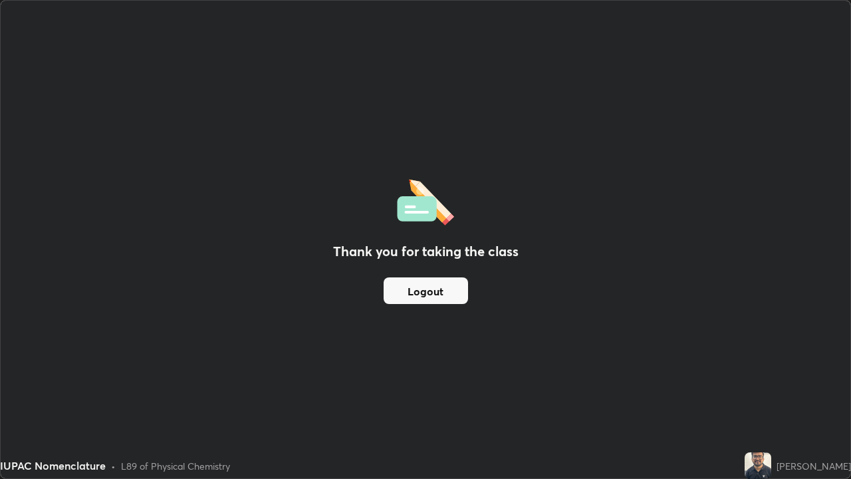
click at [407, 68] on div "Thank you for taking the class Logout" at bounding box center [426, 239] width 850 height 477
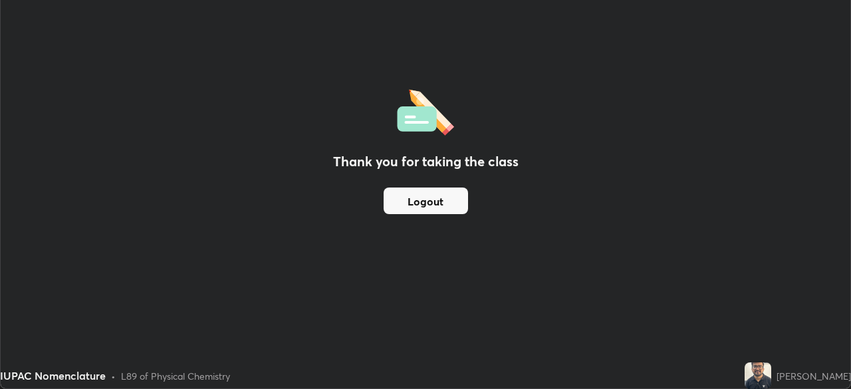
scroll to position [66112, 65651]
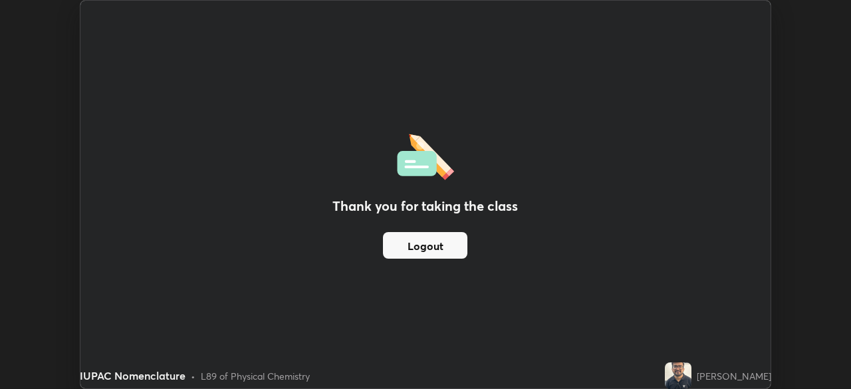
click at [803, 37] on div "Thank you for taking the class Logout Setting up your live class" at bounding box center [425, 194] width 851 height 389
